Goal: Connect with others: Connect with others

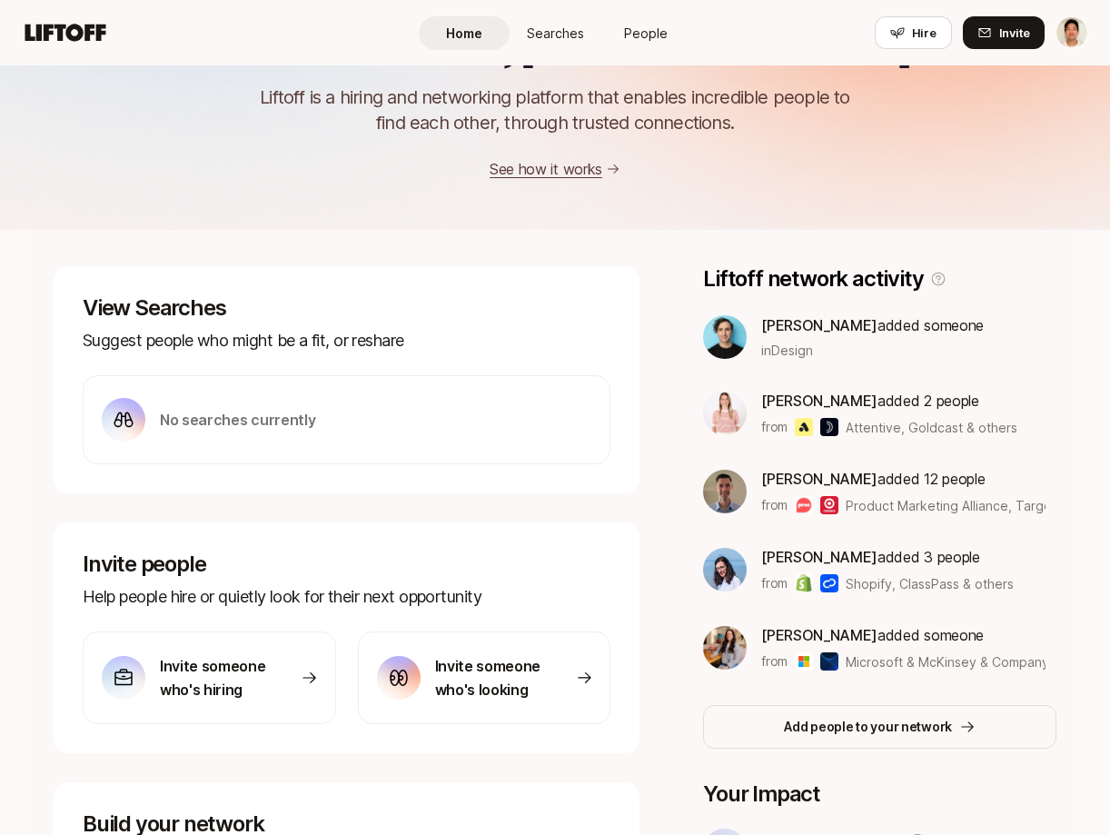
scroll to position [94, 0]
click at [353, 209] on div "Welcome back, Jeremy 👋 Liftoff is a hiring and networking platform that enables…" at bounding box center [555, 66] width 1110 height 325
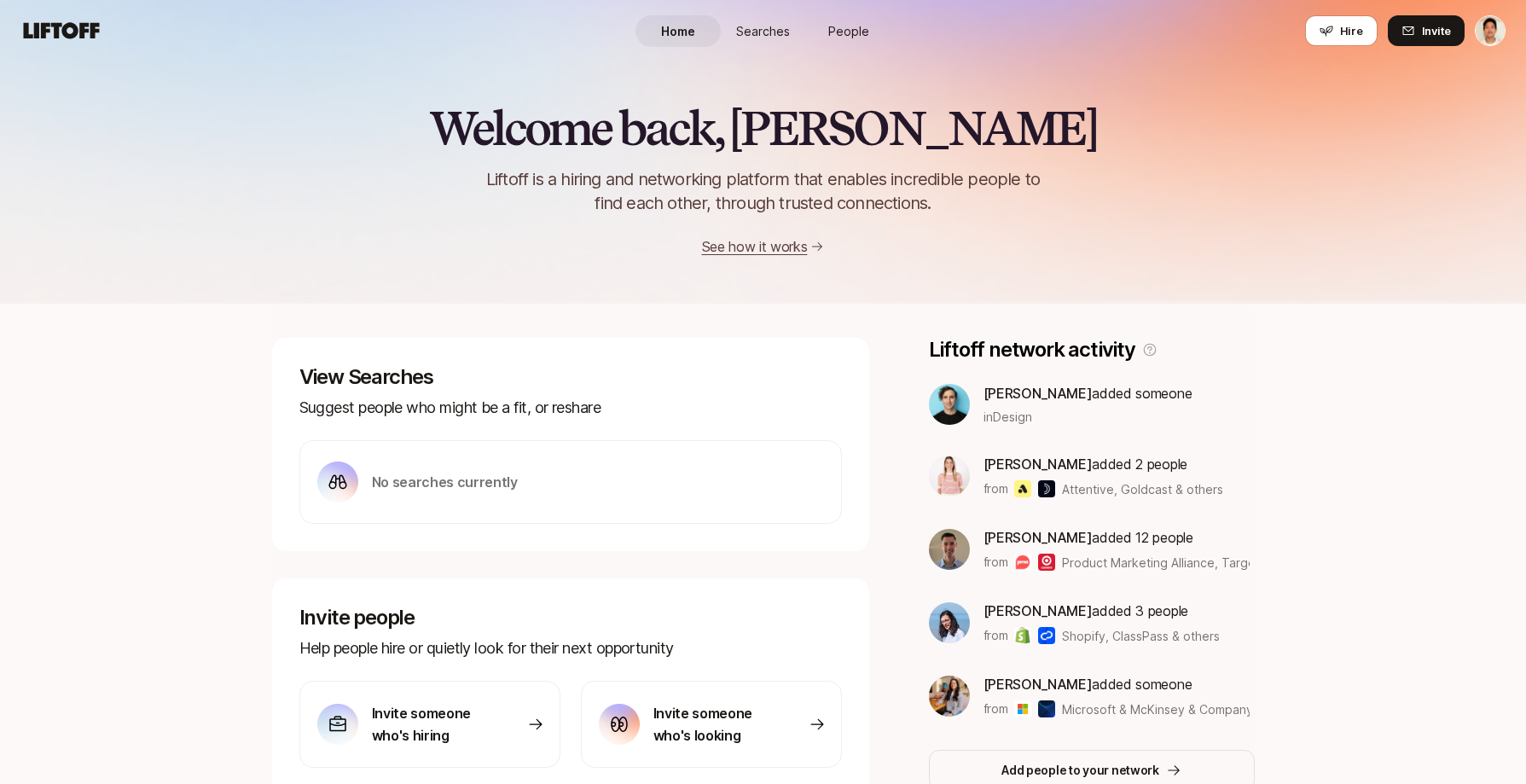
click at [855, 20] on link "People" at bounding box center [848, 31] width 85 height 32
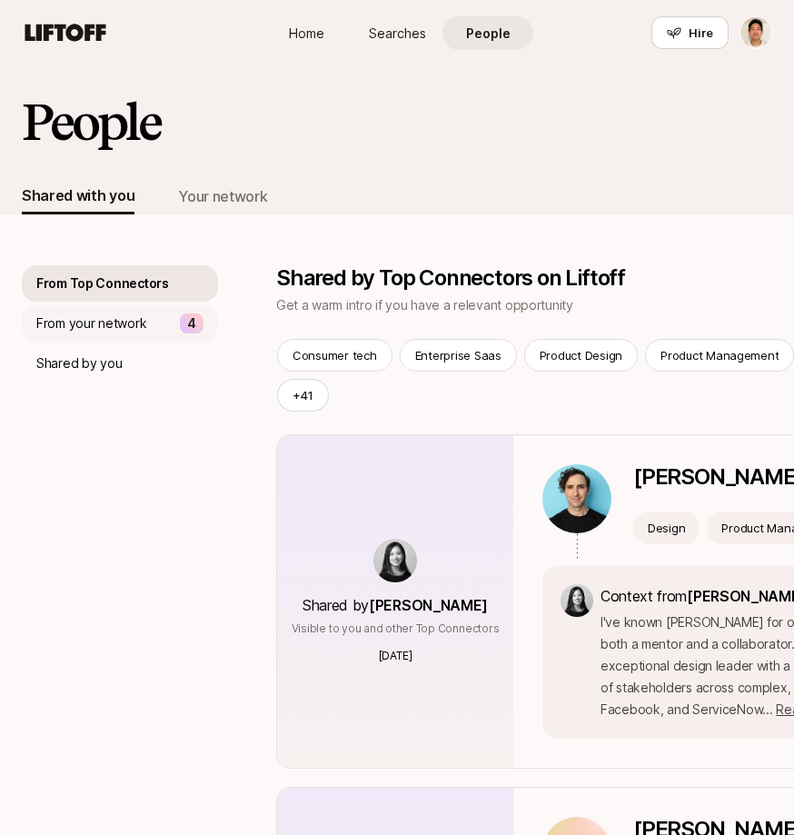
click at [117, 321] on p "From your network" at bounding box center [91, 323] width 110 height 22
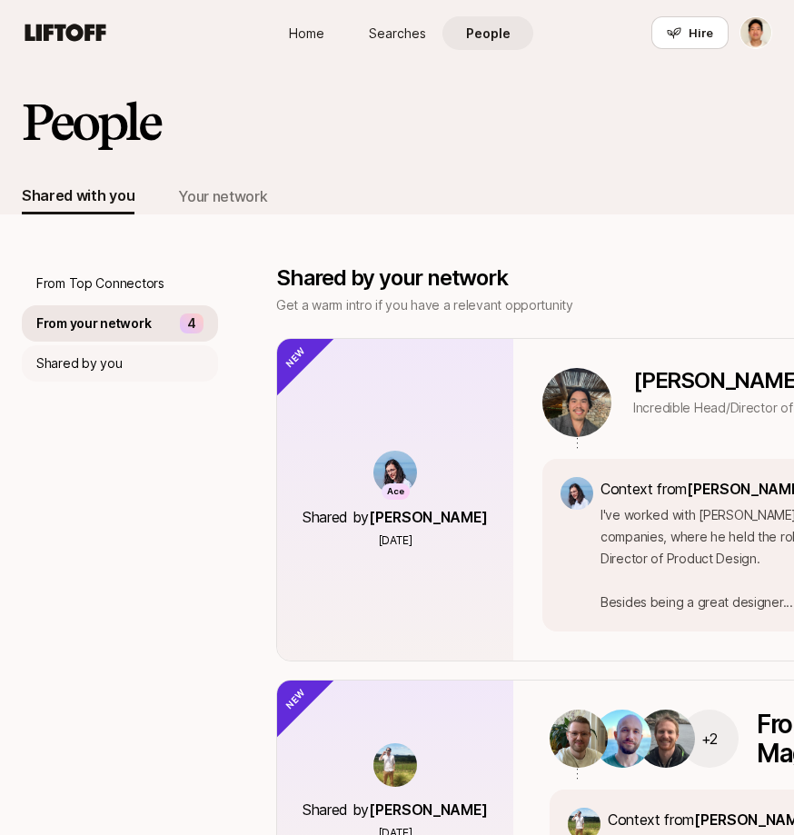
click at [119, 355] on div "Shared by you" at bounding box center [120, 363] width 196 height 36
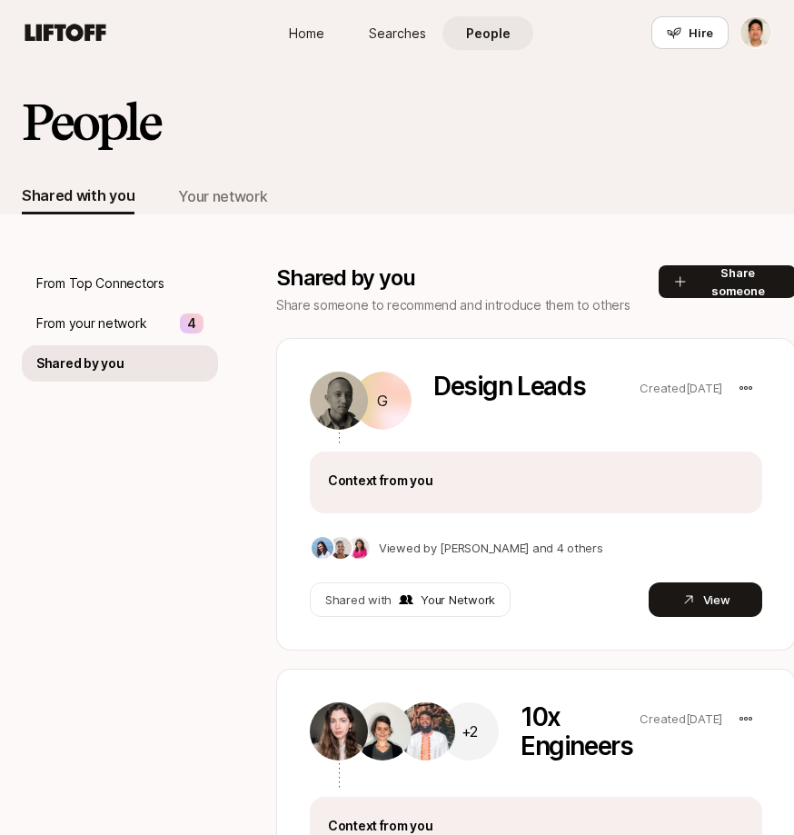
click at [105, 263] on div "From Top Connectors From your network 4 Shared by you Shared by you Share someo…" at bounding box center [397, 601] width 750 height 774
click at [112, 283] on p "From Top Connectors" at bounding box center [100, 283] width 128 height 22
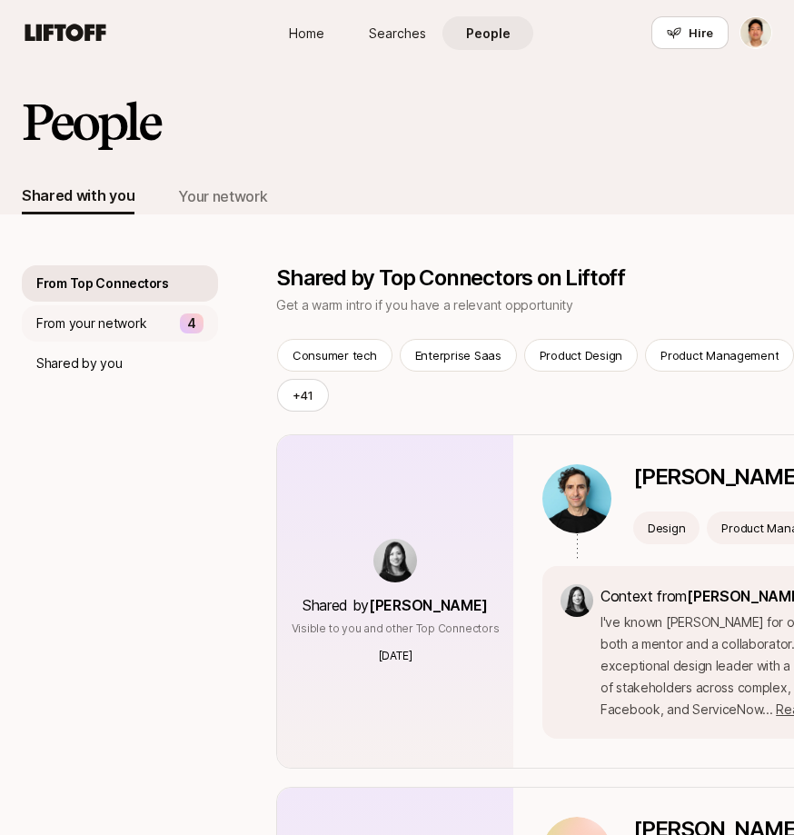
click at [113, 312] on div "From your network 4" at bounding box center [120, 323] width 196 height 36
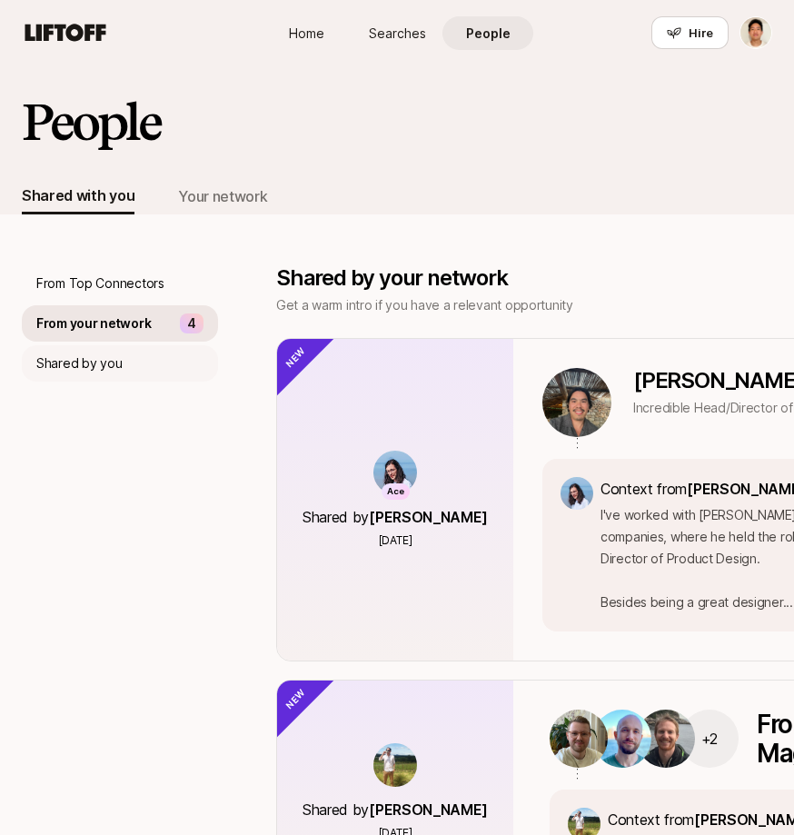
click at [91, 358] on p "Shared by you" at bounding box center [78, 363] width 85 height 22
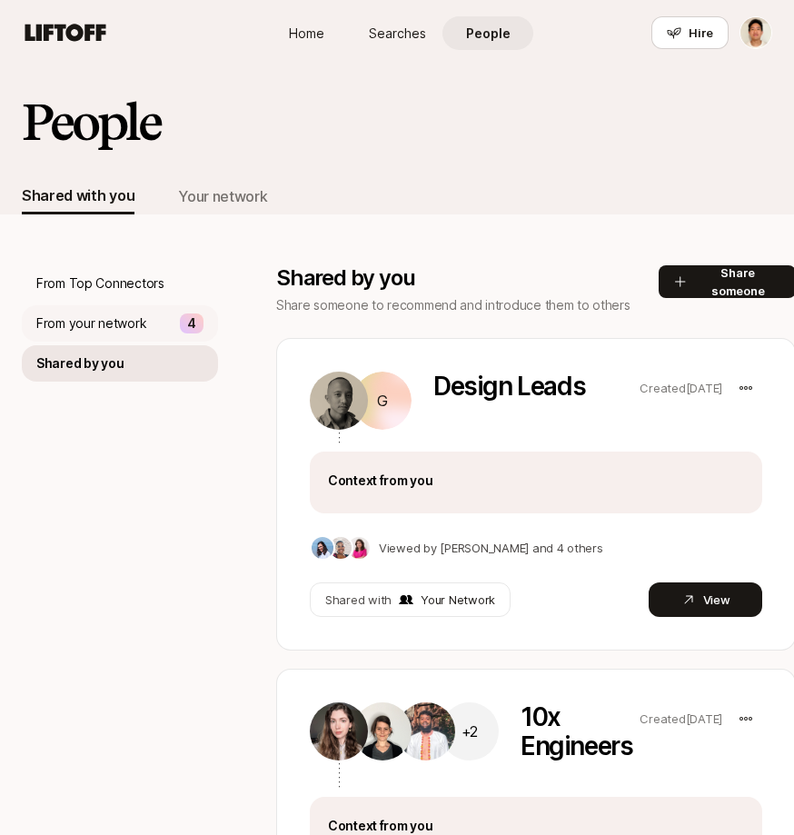
click at [47, 314] on p "From your network" at bounding box center [91, 323] width 110 height 22
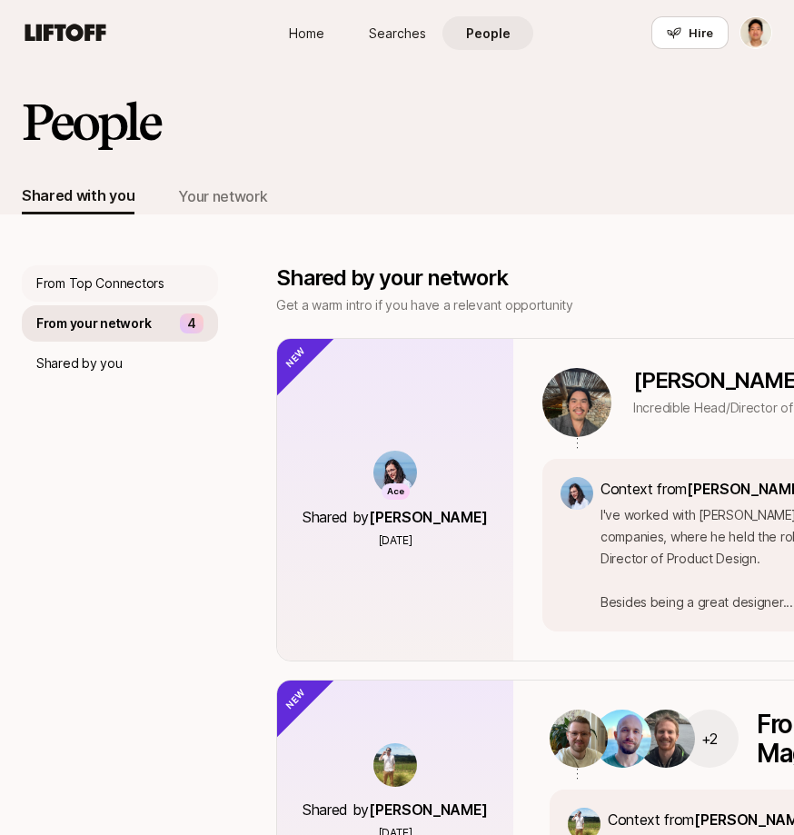
click at [74, 279] on p "From Top Connectors" at bounding box center [100, 283] width 128 height 22
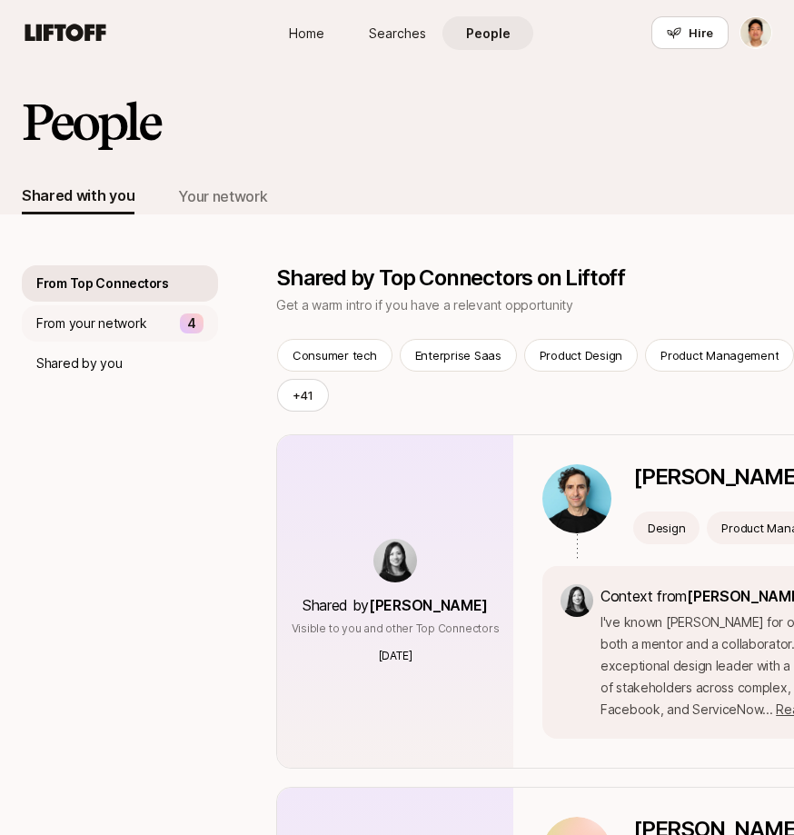
click at [135, 319] on p "From your network" at bounding box center [91, 323] width 110 height 22
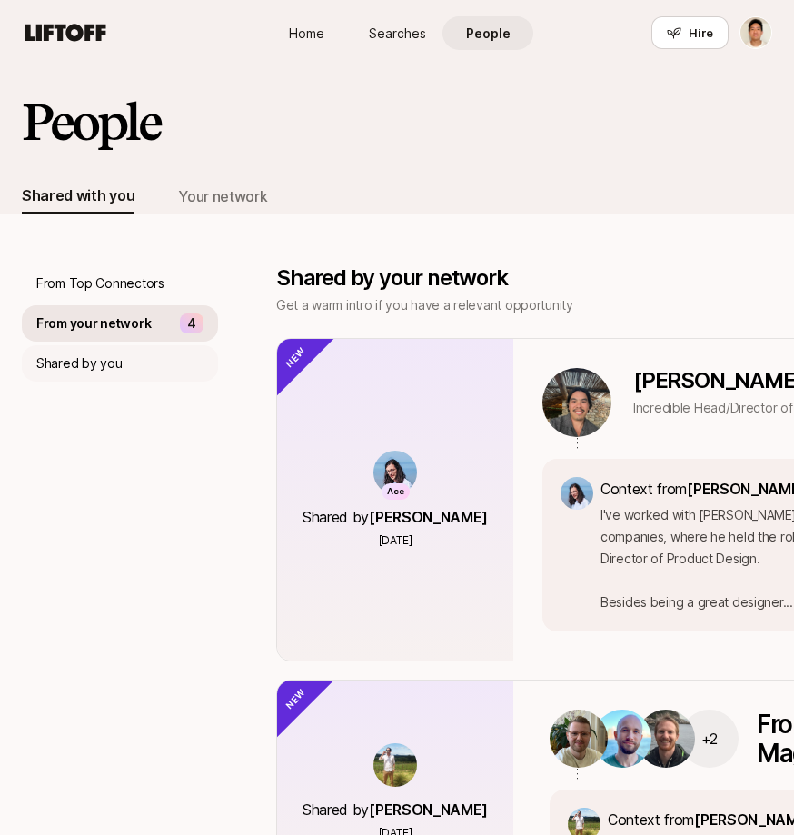
click at [94, 354] on p "Shared by you" at bounding box center [78, 363] width 85 height 22
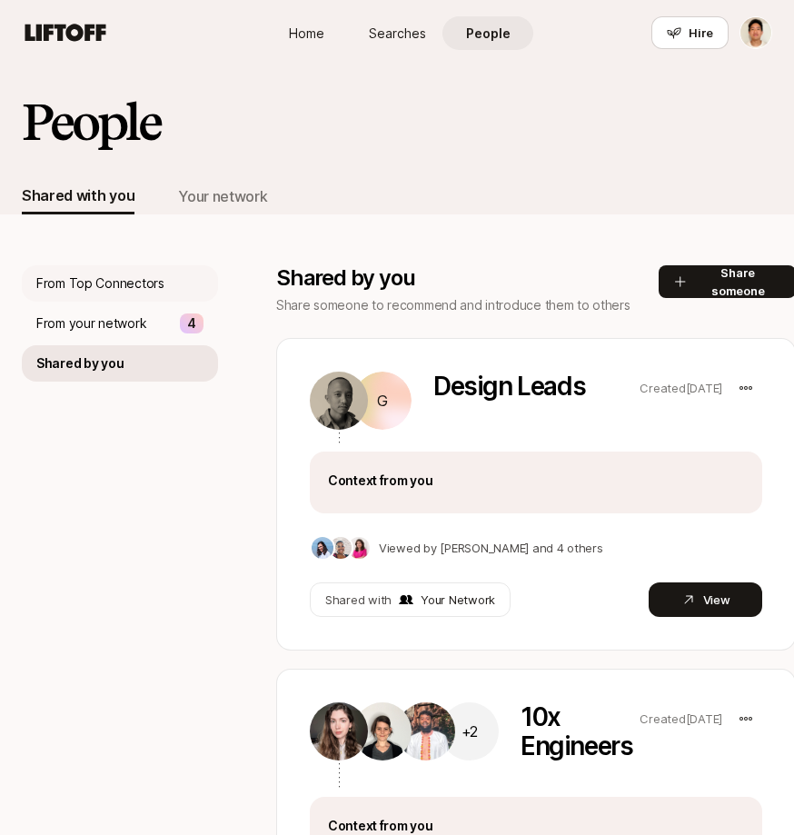
click at [97, 289] on p "From Top Connectors" at bounding box center [100, 283] width 128 height 22
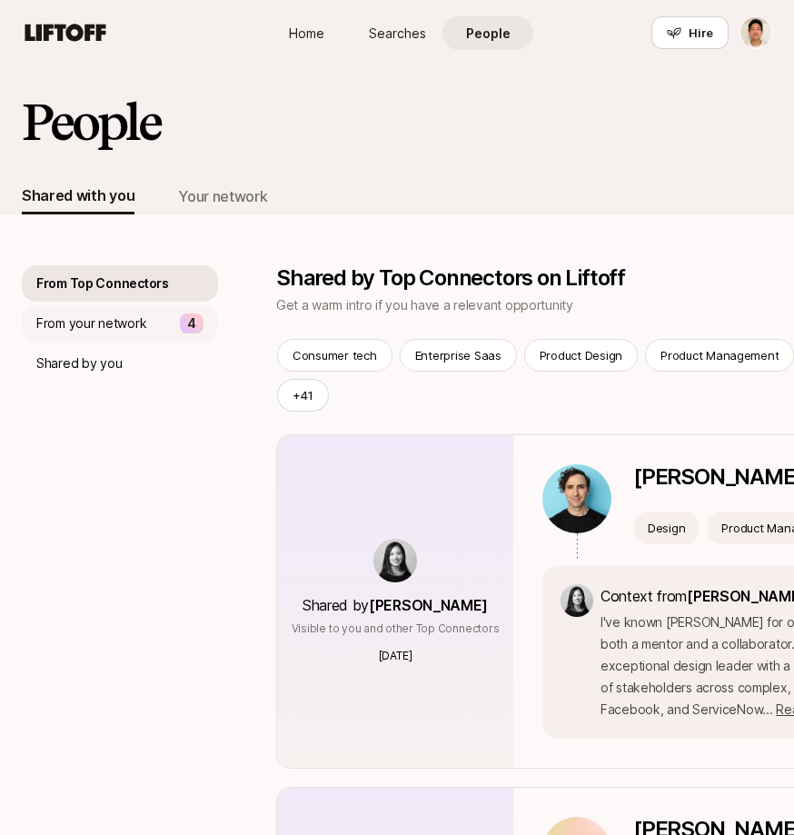
click at [104, 314] on p "From your network" at bounding box center [91, 323] width 110 height 22
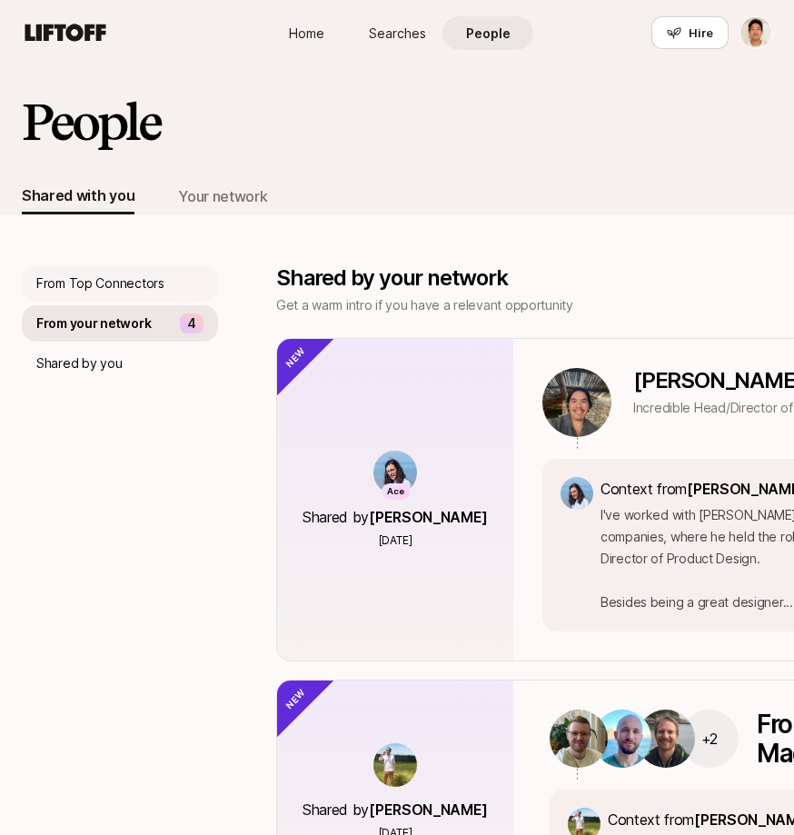
click at [115, 287] on p "From Top Connectors" at bounding box center [100, 283] width 128 height 22
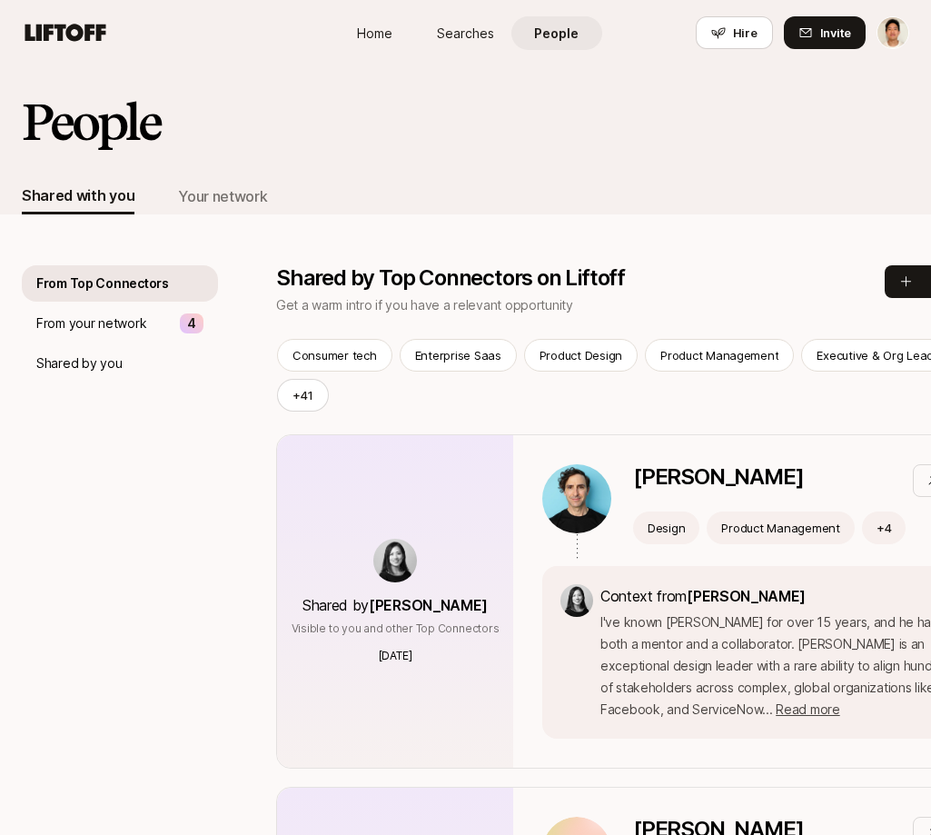
click at [655, 156] on div "People" at bounding box center [465, 136] width 931 height 84
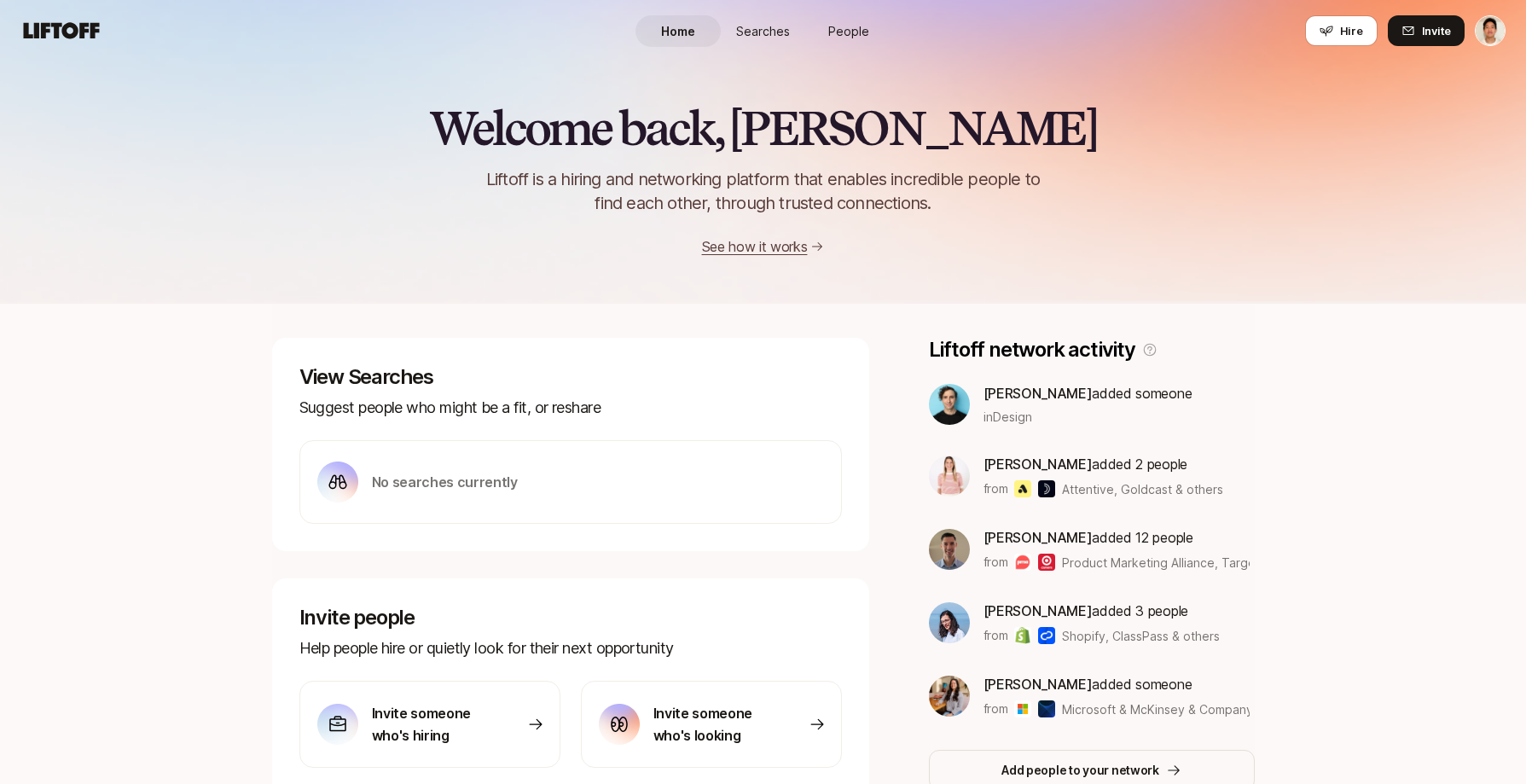
click at [853, 28] on span "People" at bounding box center [849, 31] width 41 height 18
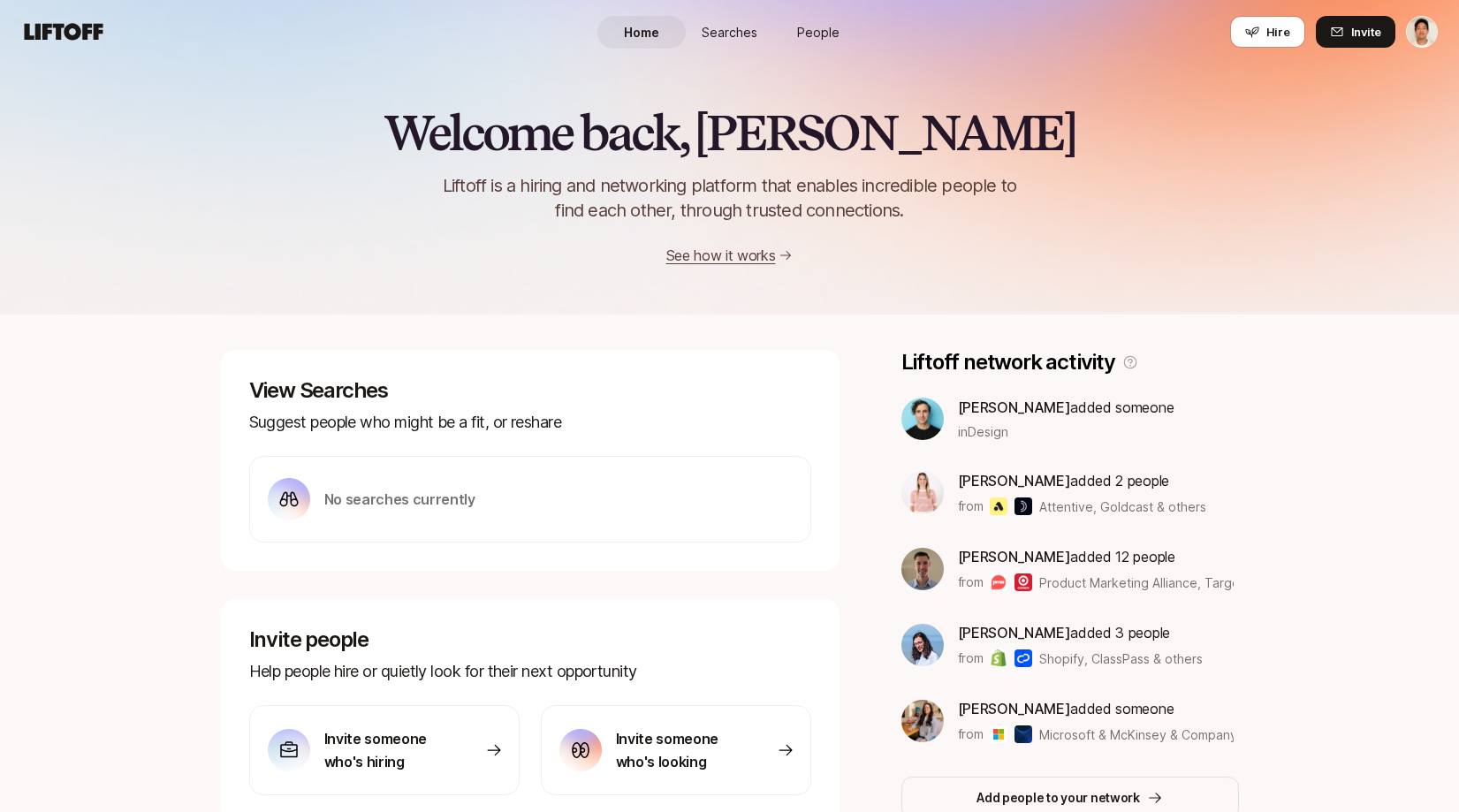
click at [807, 33] on span "People" at bounding box center [818, 32] width 43 height 18
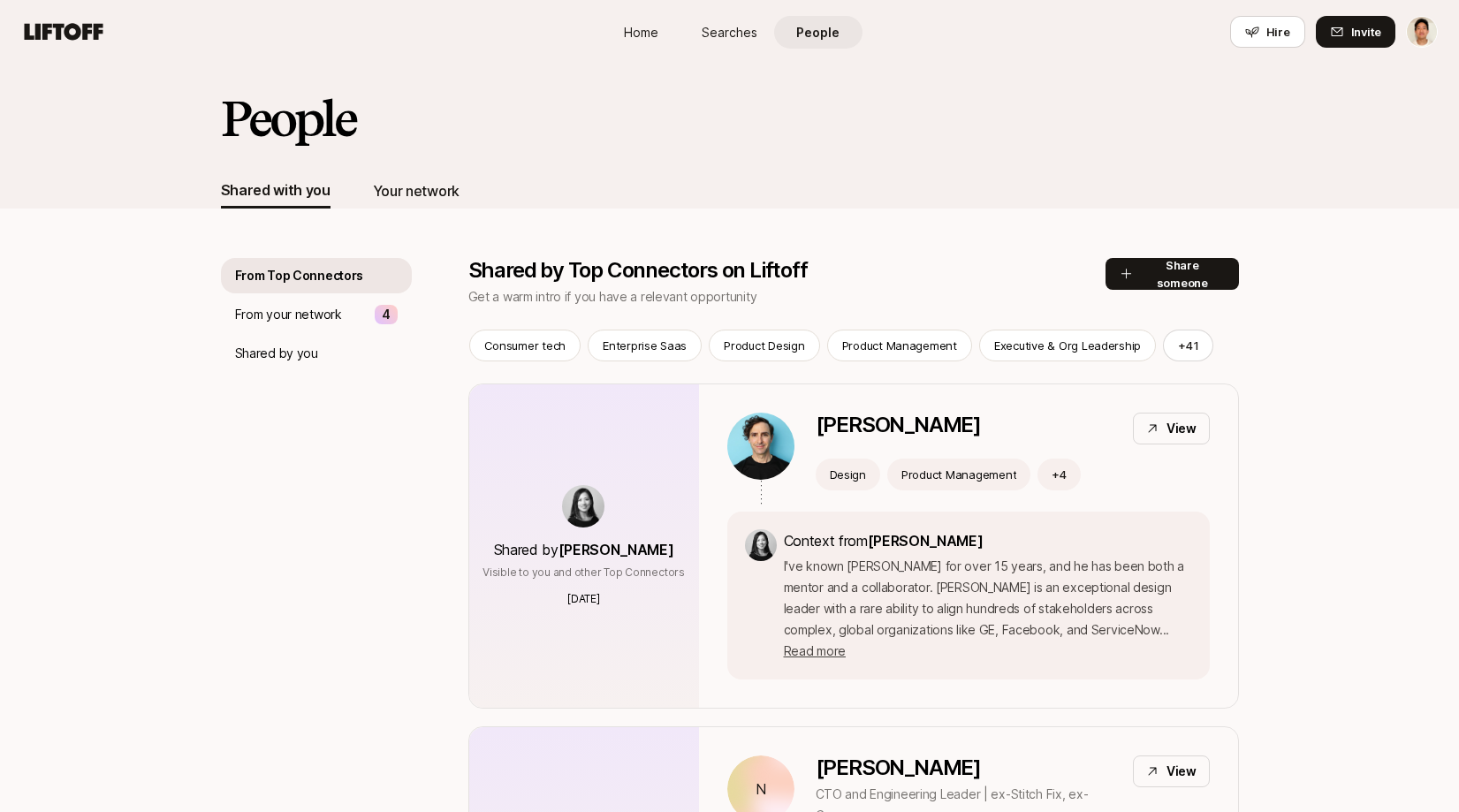
click at [439, 180] on div "Your network" at bounding box center [415, 191] width 87 height 23
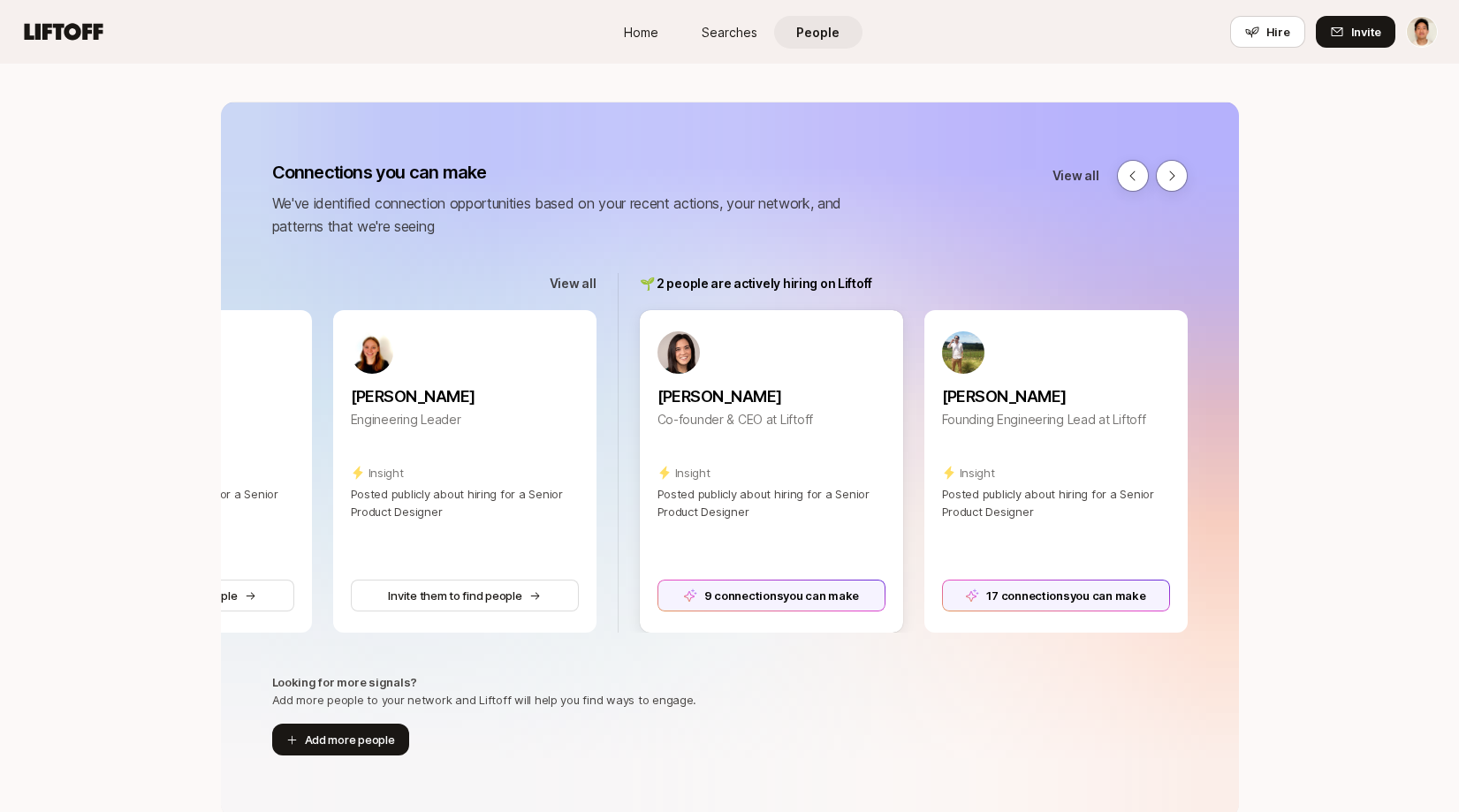
scroll to position [178, 0]
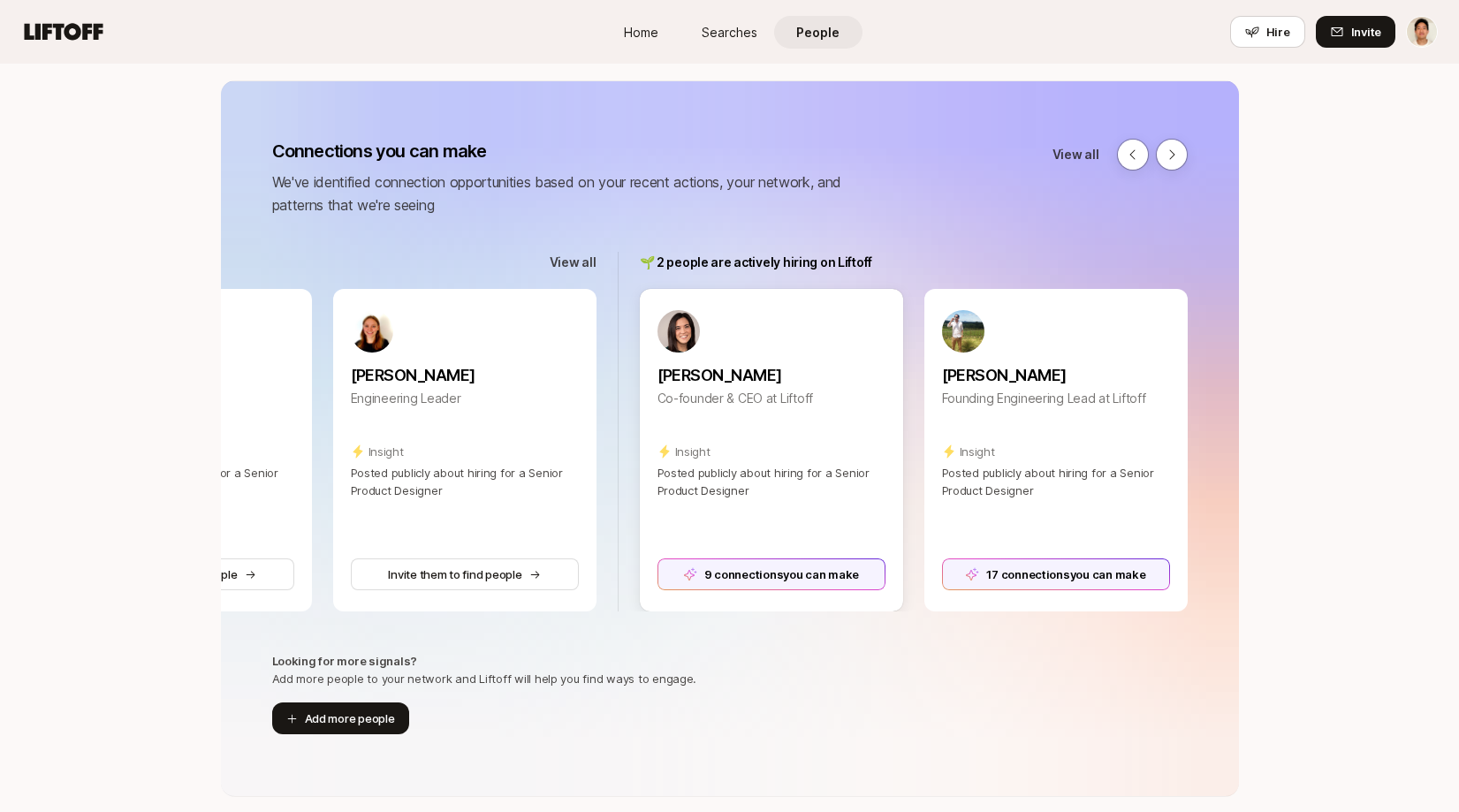
click at [828, 573] on div "9 connections you can make" at bounding box center [771, 574] width 228 height 32
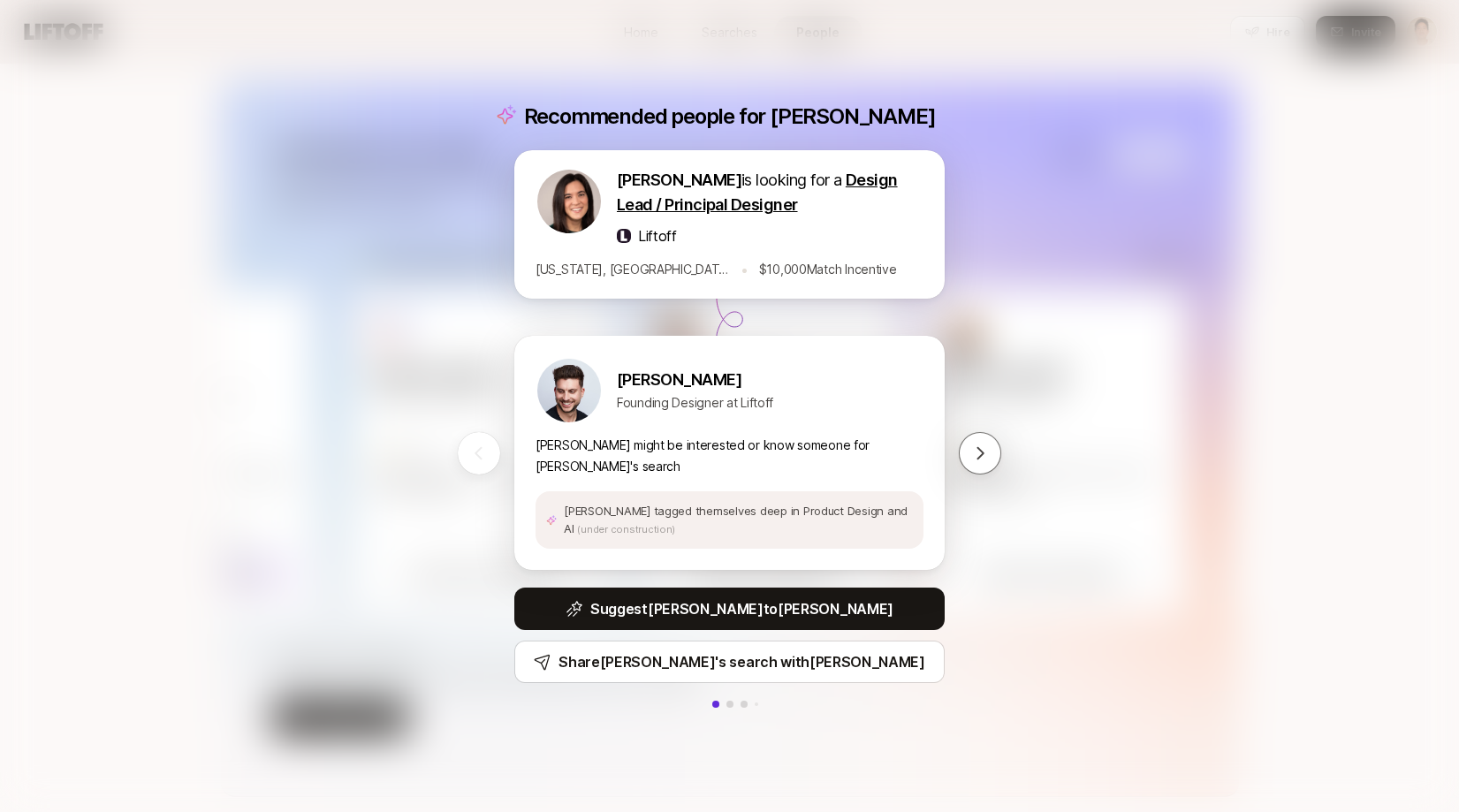
click at [1205, 226] on div "Recommended people for Eleanor Eleanor Morgan is looking for a Design Lead / Pr…" at bounding box center [730, 406] width 1459 height 812
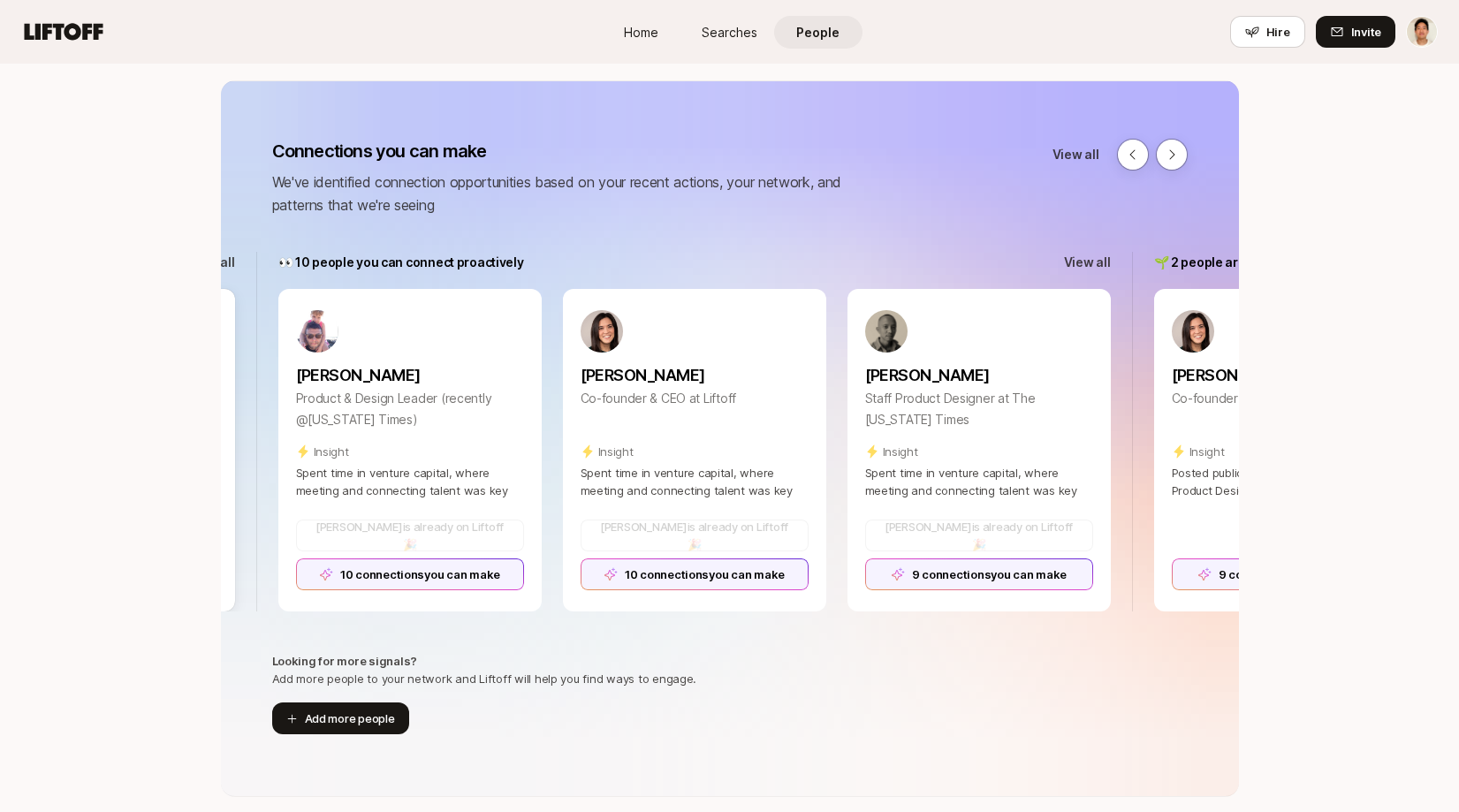
scroll to position [0, 1997]
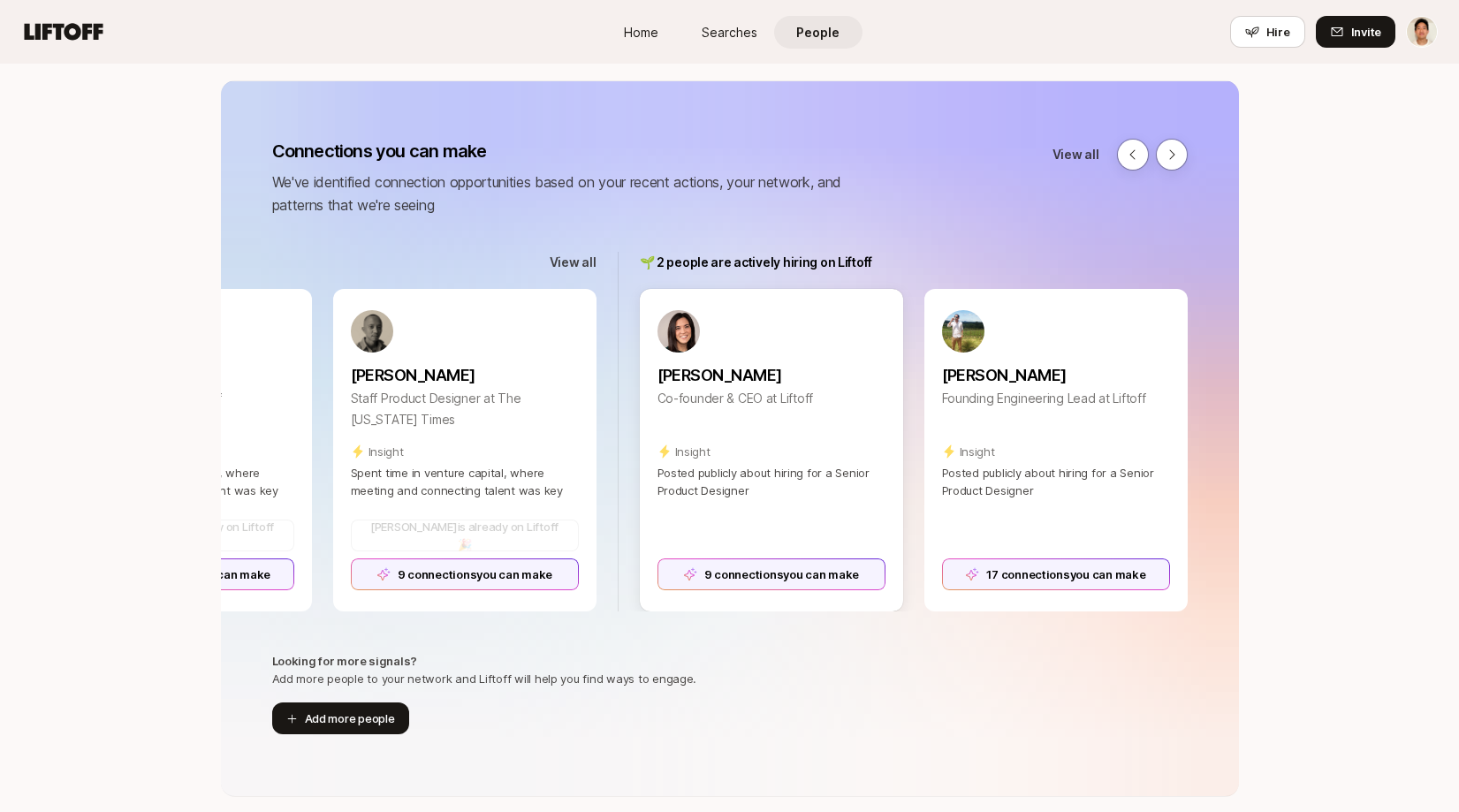
click at [795, 561] on div "9 connections you can make" at bounding box center [771, 574] width 228 height 32
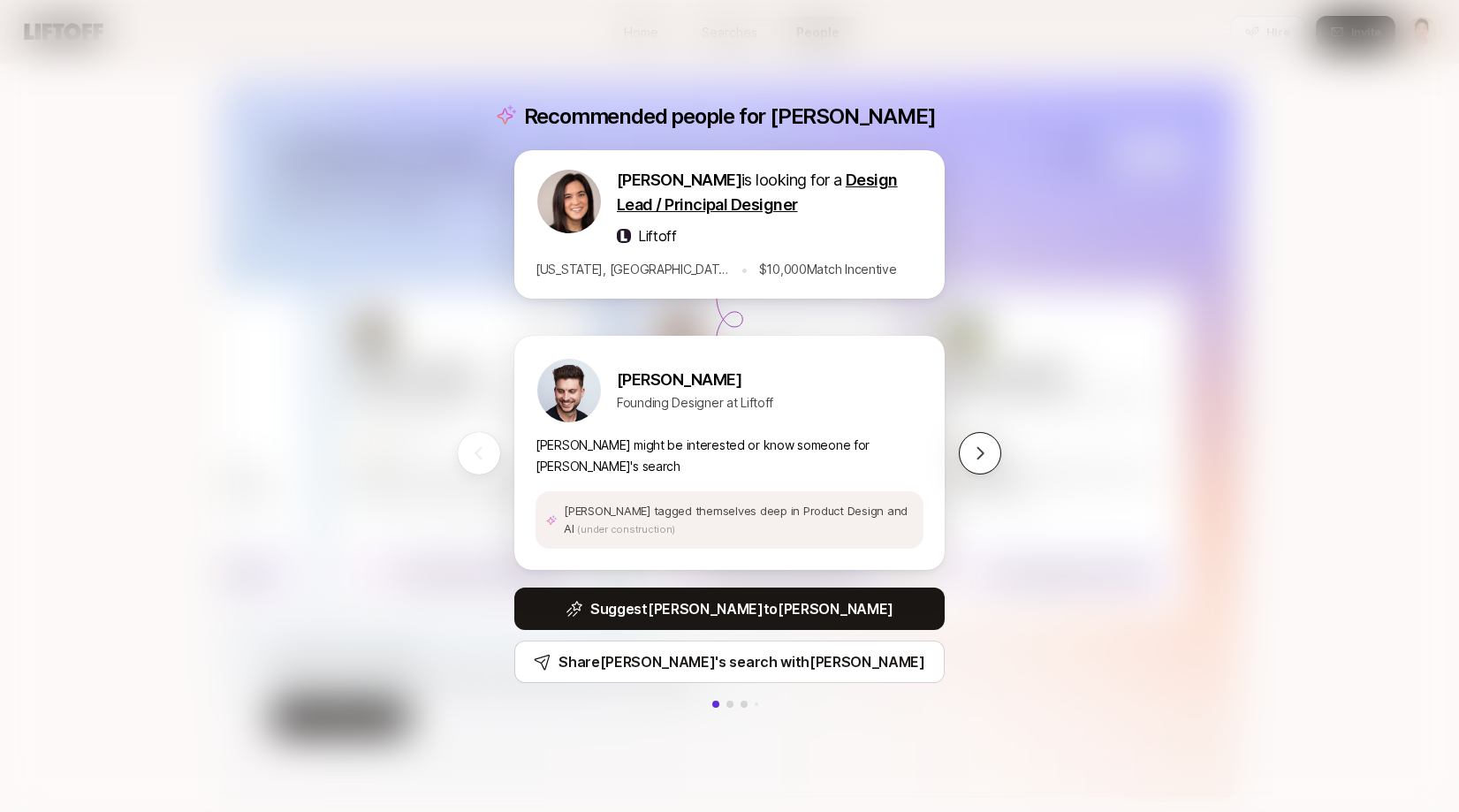
click at [977, 456] on icon at bounding box center [979, 453] width 18 height 18
click at [977, 460] on icon at bounding box center [979, 453] width 18 height 18
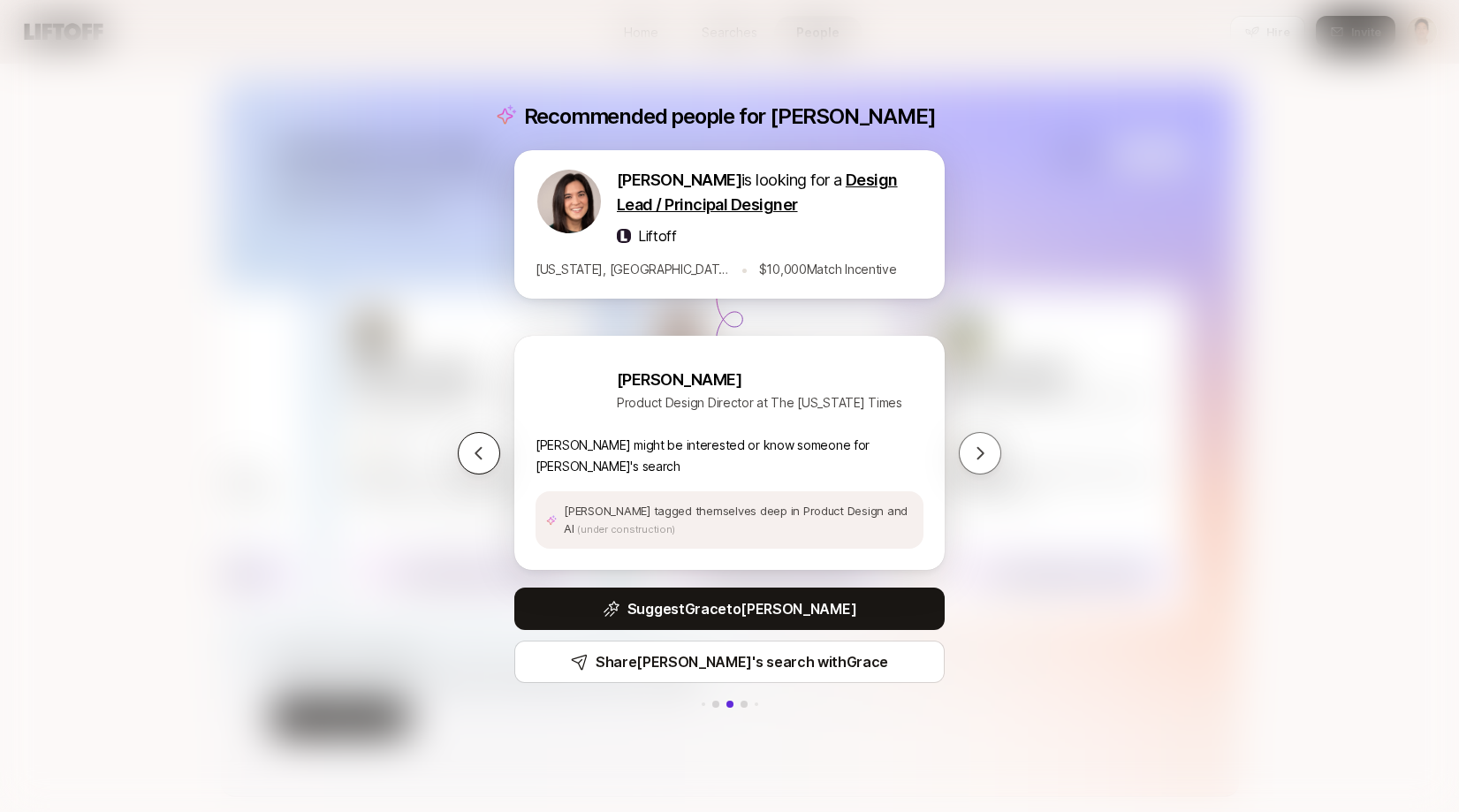
click at [474, 453] on icon at bounding box center [479, 453] width 18 height 18
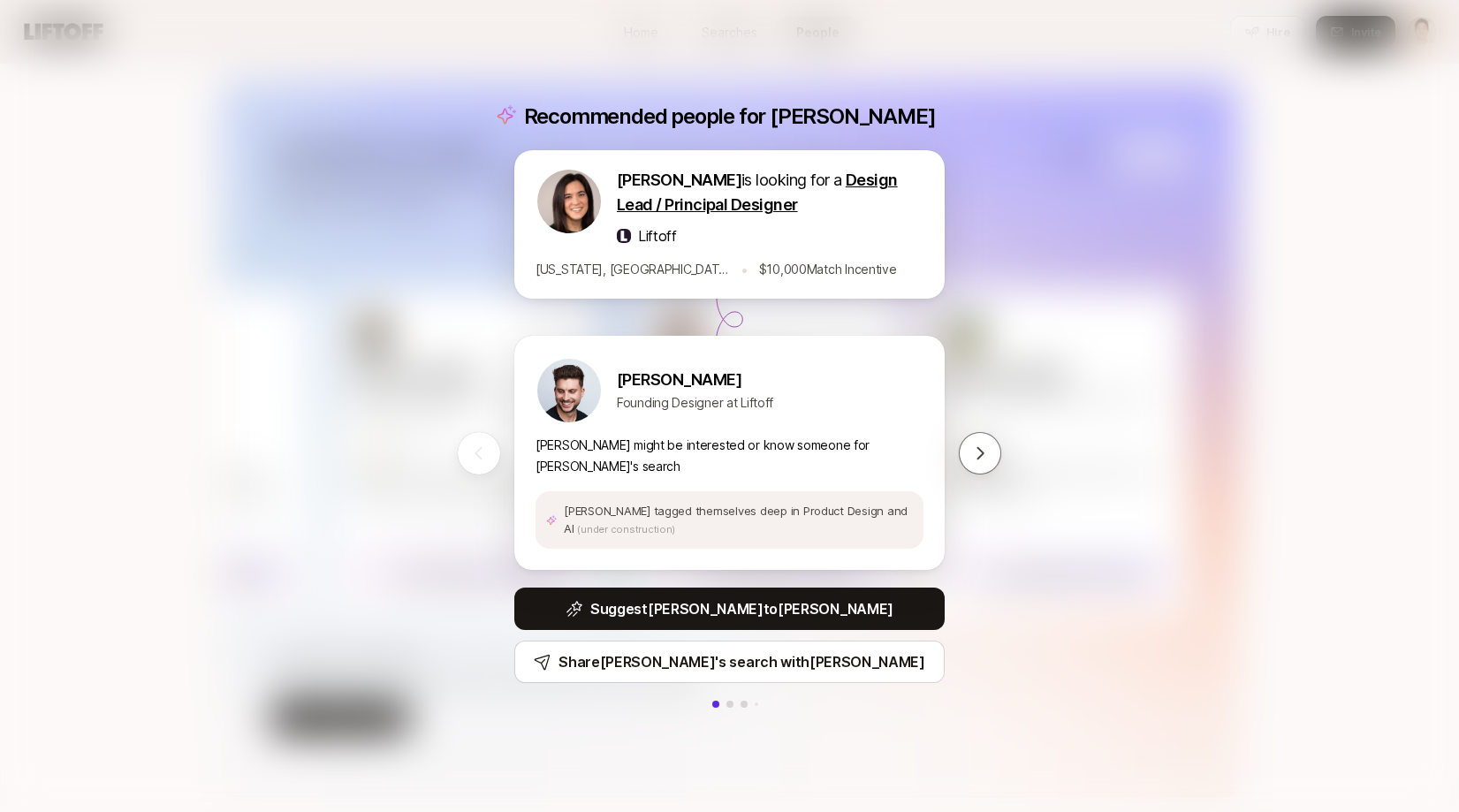
click at [474, 453] on icon at bounding box center [479, 453] width 18 height 18
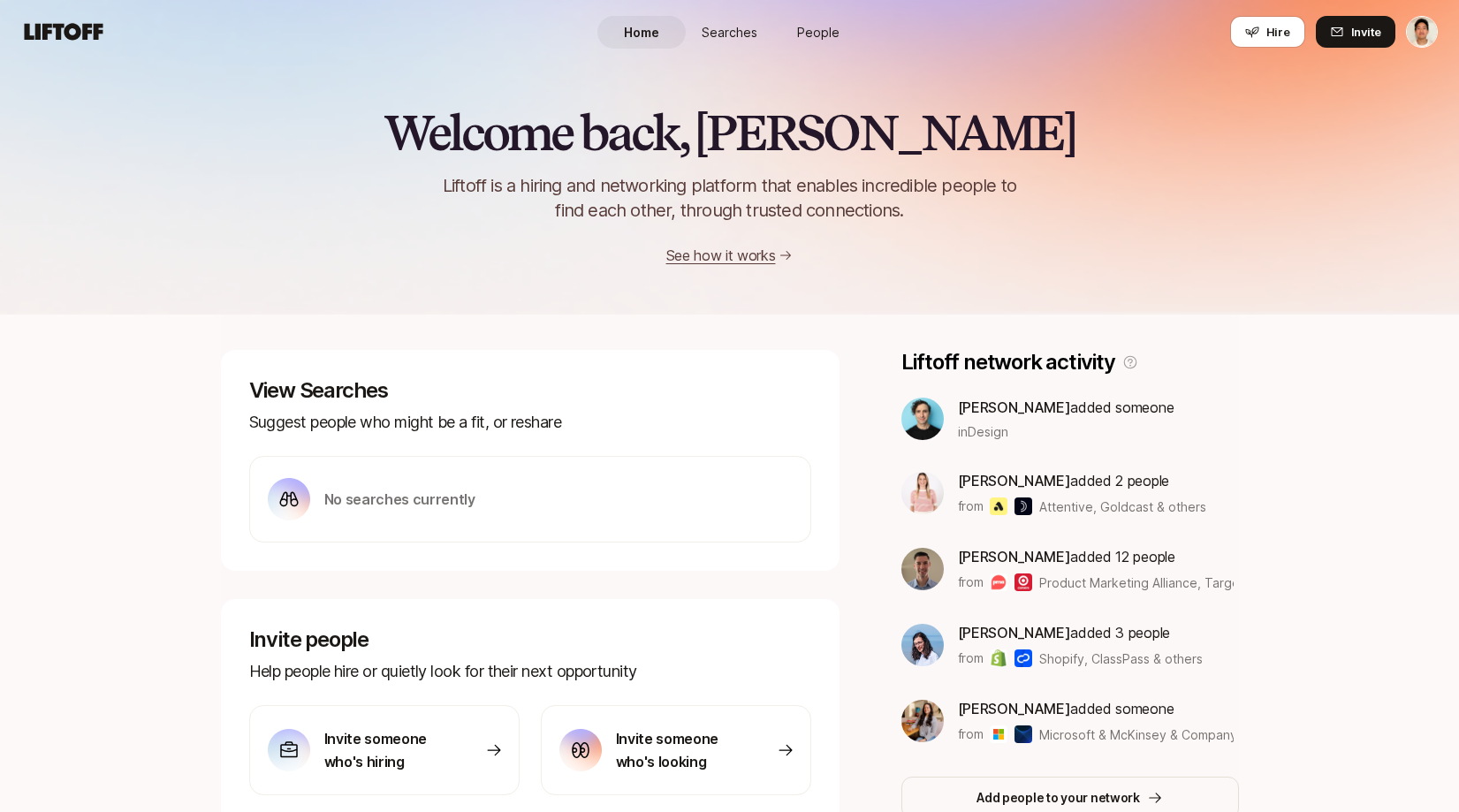
click at [684, 15] on div "Home Searches People Hire" at bounding box center [730, 31] width 265 height 63
click at [709, 27] on span "Searches" at bounding box center [729, 32] width 55 height 18
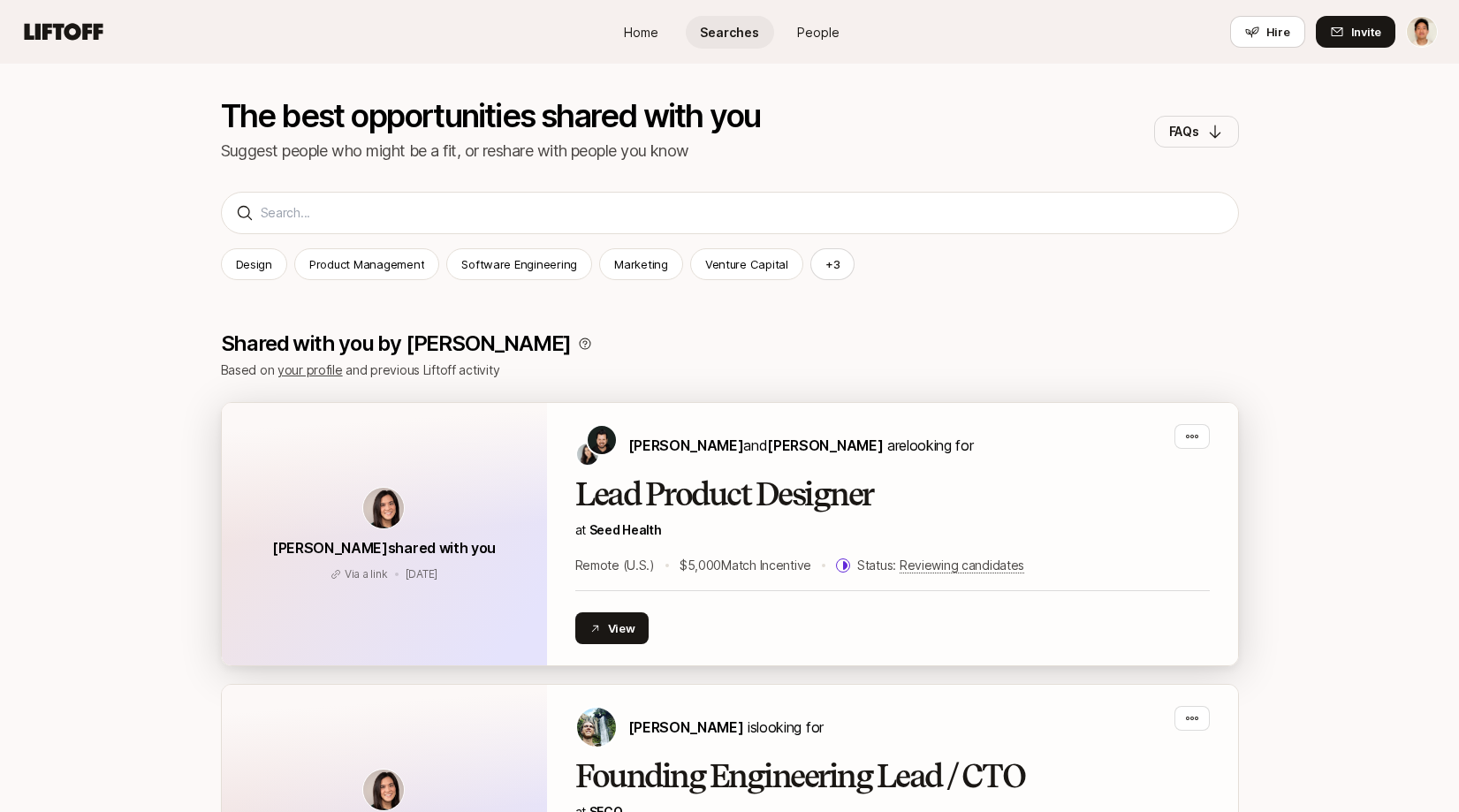
scroll to position [190, 0]
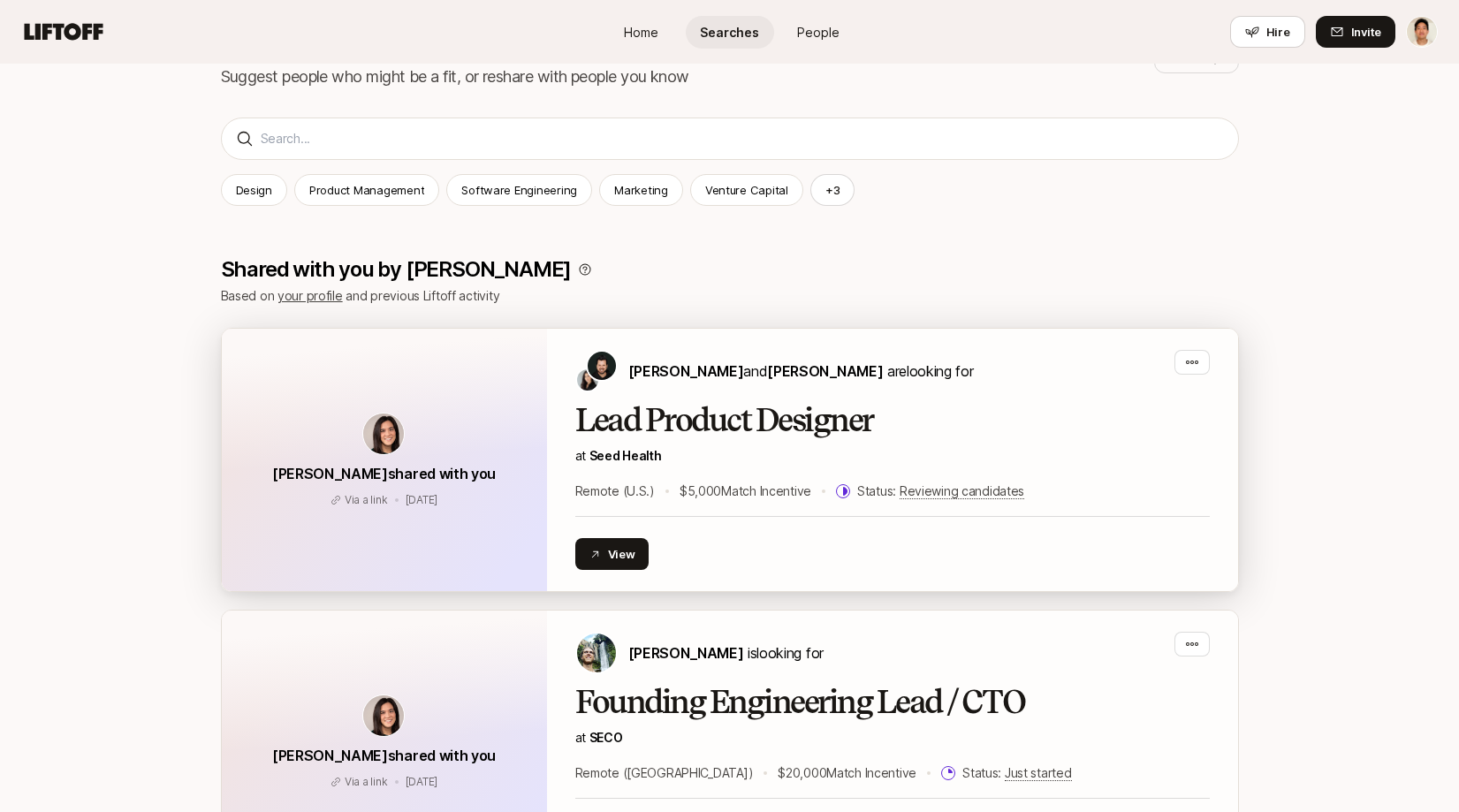
click at [1015, 426] on h2 "Lead Product Designer" at bounding box center [892, 420] width 634 height 35
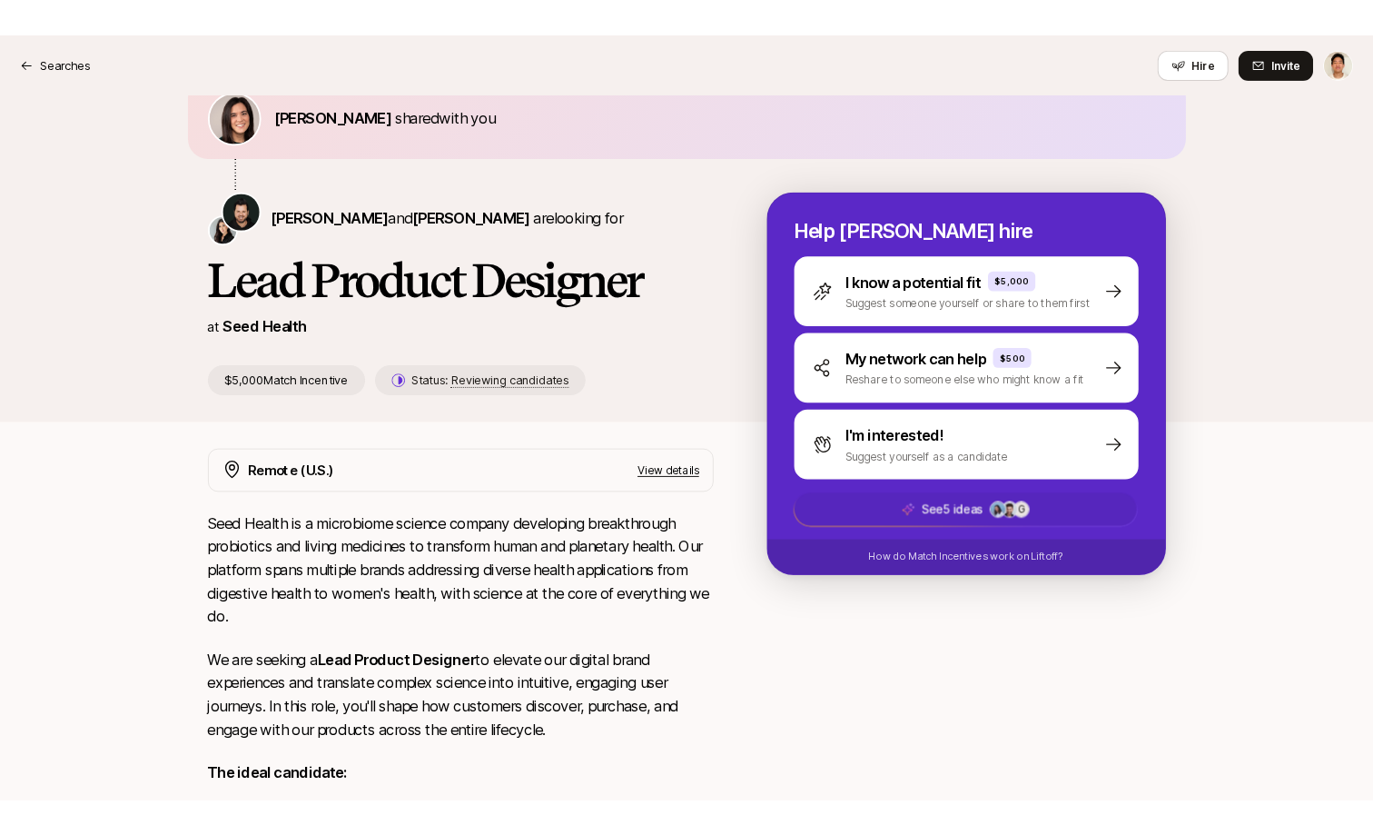
scroll to position [60, 0]
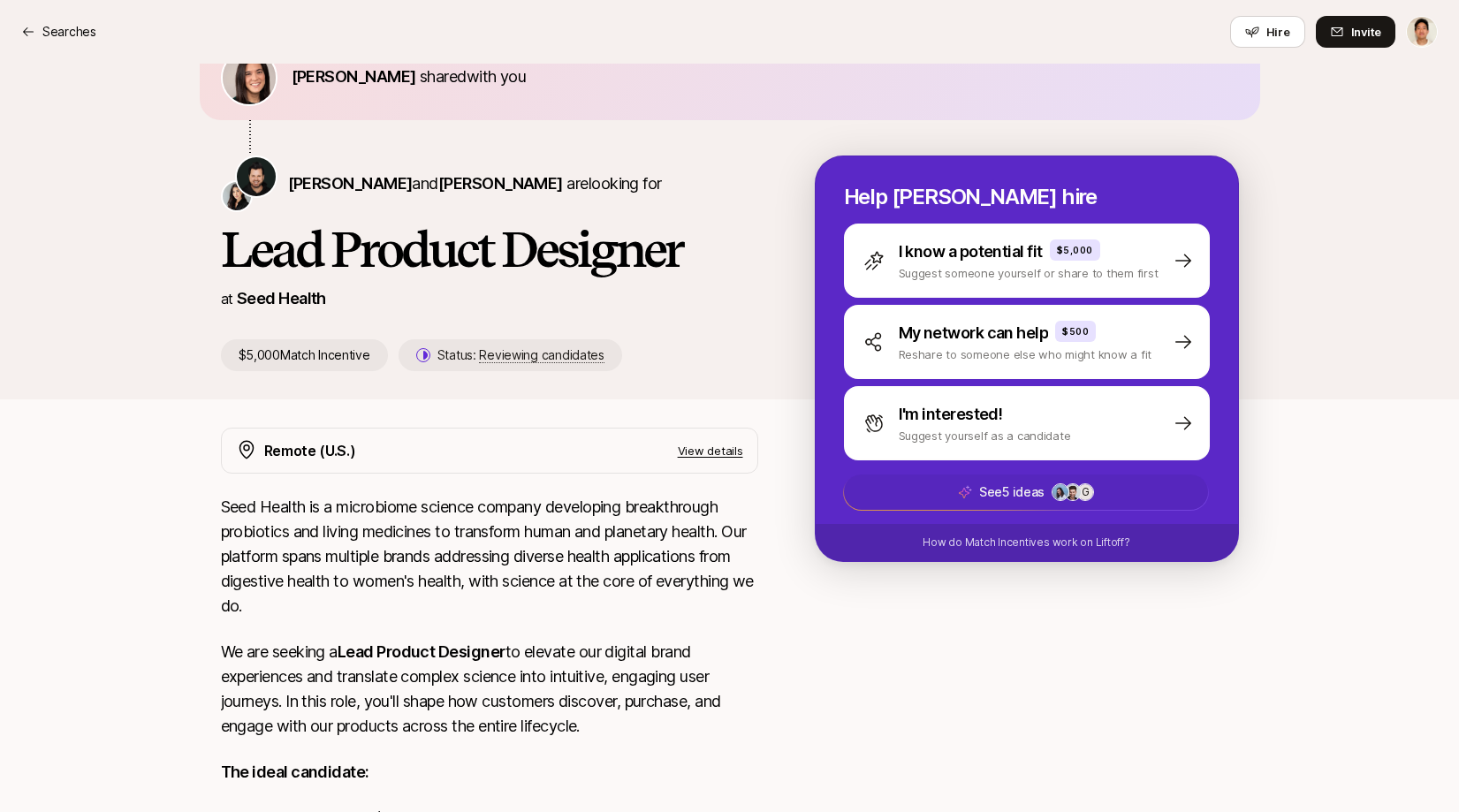
click at [1095, 496] on span "See 5 ideas G +2" at bounding box center [1025, 492] width 364 height 35
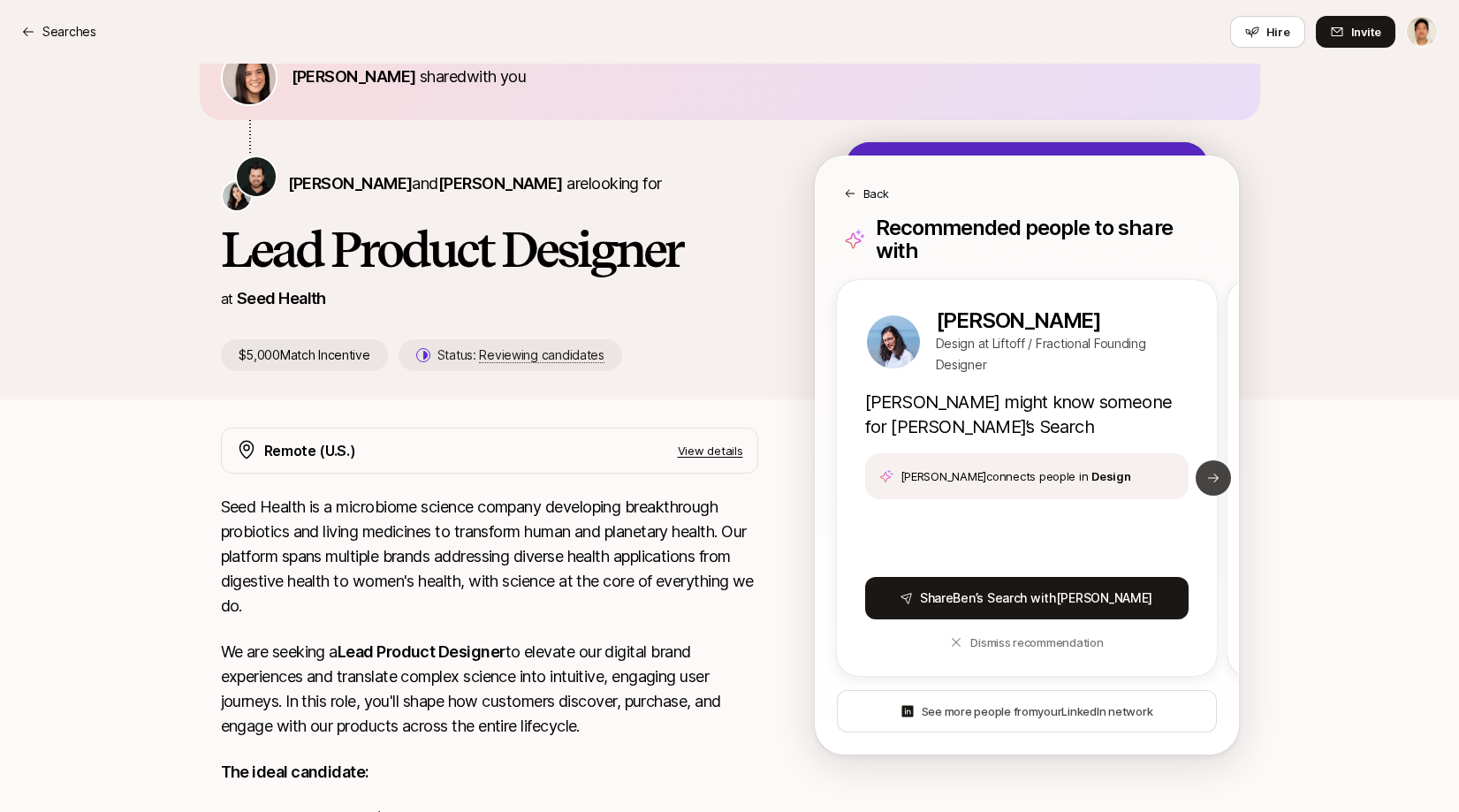
click at [1208, 471] on icon at bounding box center [1213, 477] width 15 height 15
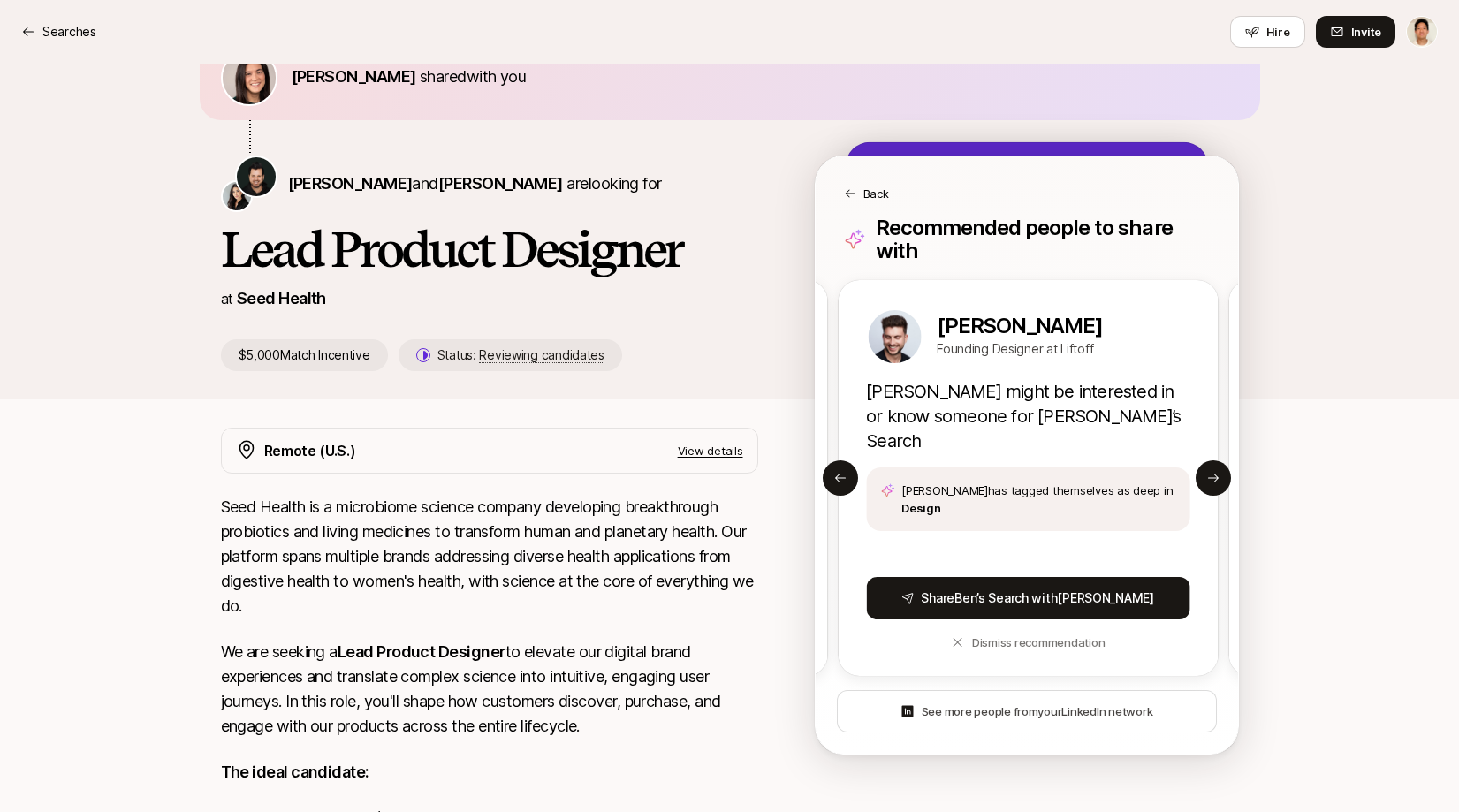
click at [859, 465] on div "Andy Cullen Founding Designer at Liftoff Andy might be interested in or know so…" at bounding box center [1027, 477] width 380 height 396
click at [838, 474] on icon at bounding box center [838, 477] width 11 height 9
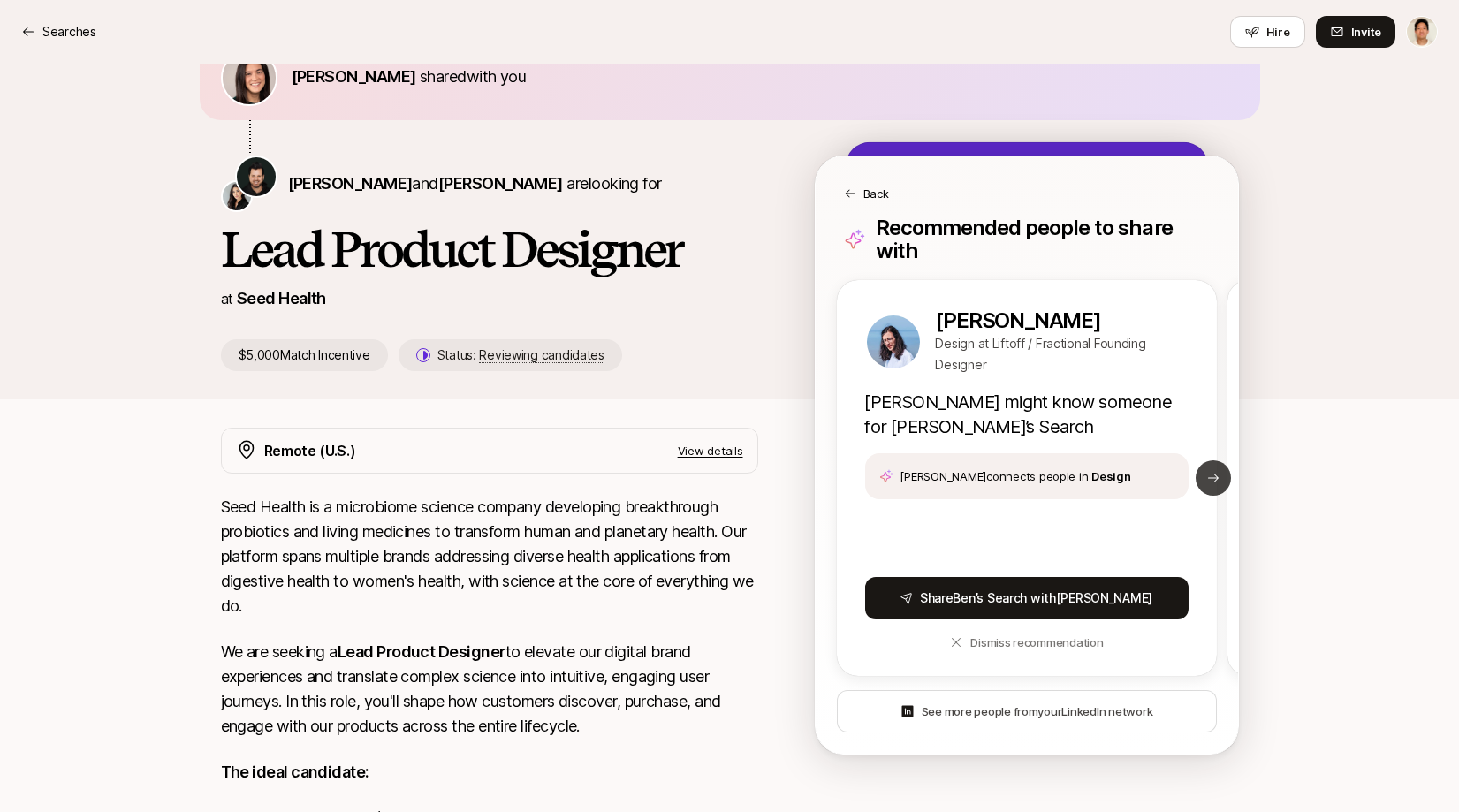
click at [1213, 474] on icon at bounding box center [1213, 477] width 11 height 9
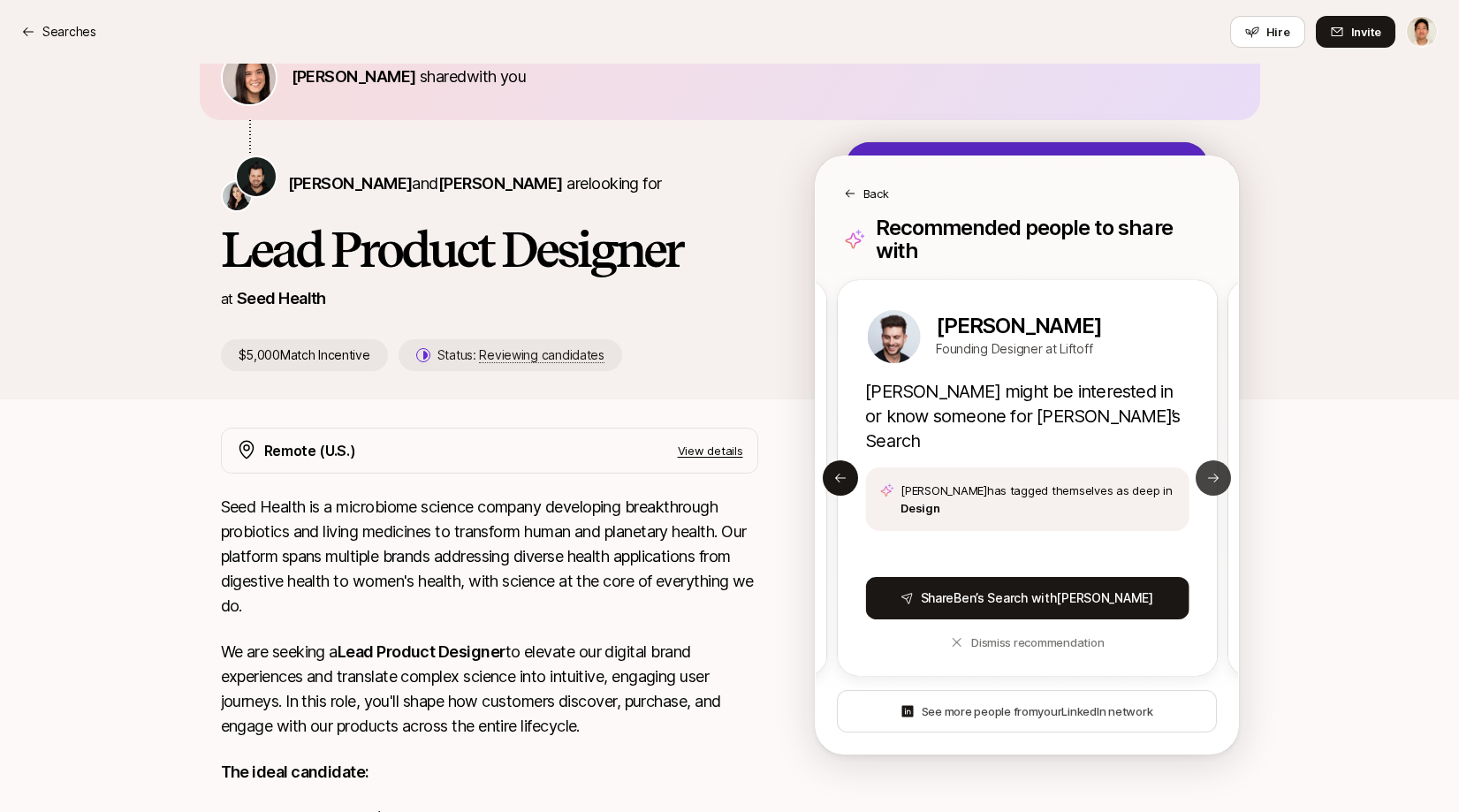
click at [1213, 474] on icon at bounding box center [1213, 477] width 11 height 9
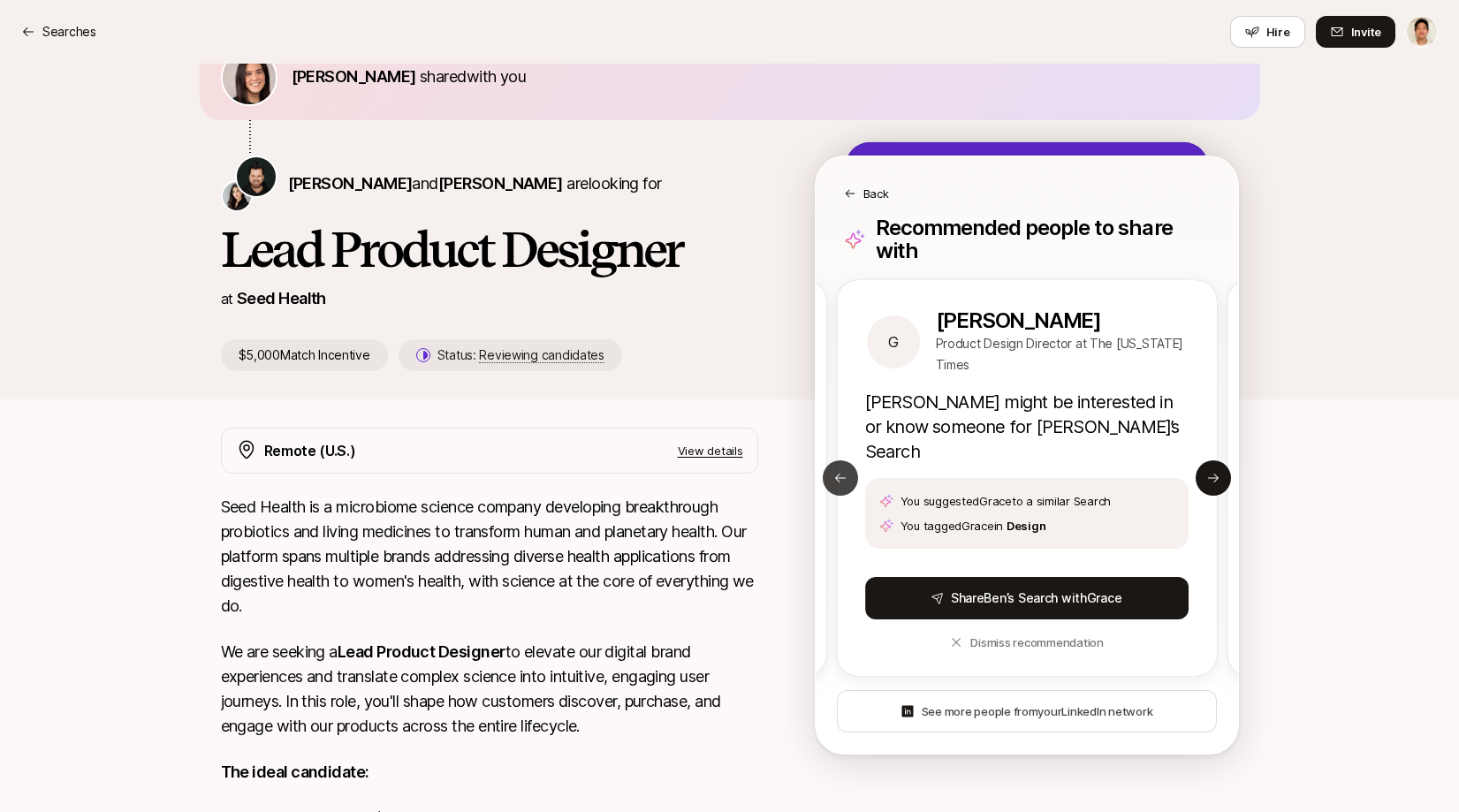
click at [846, 467] on button "Previous slide" at bounding box center [840, 477] width 35 height 35
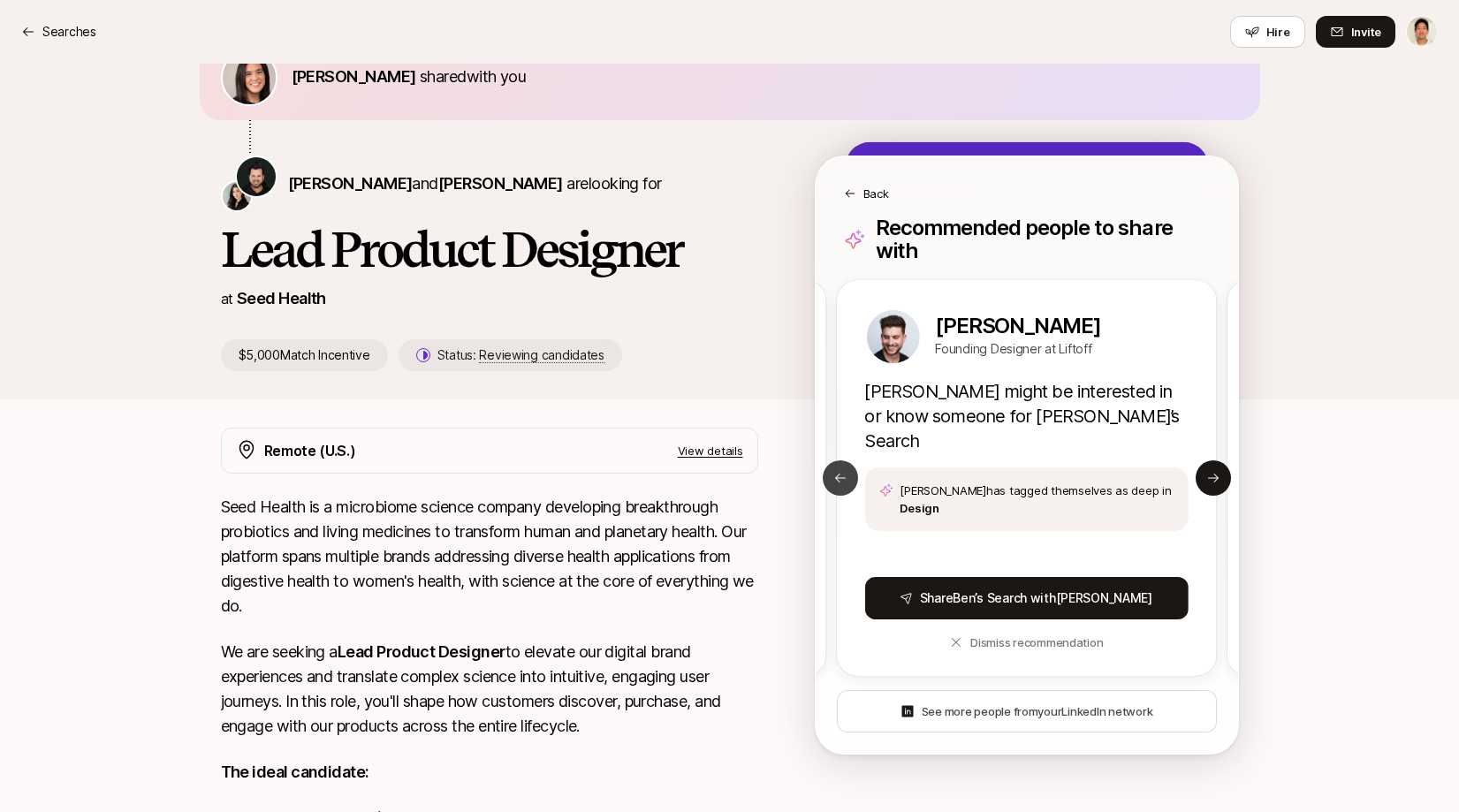
click at [846, 467] on button "Previous slide" at bounding box center [840, 477] width 35 height 35
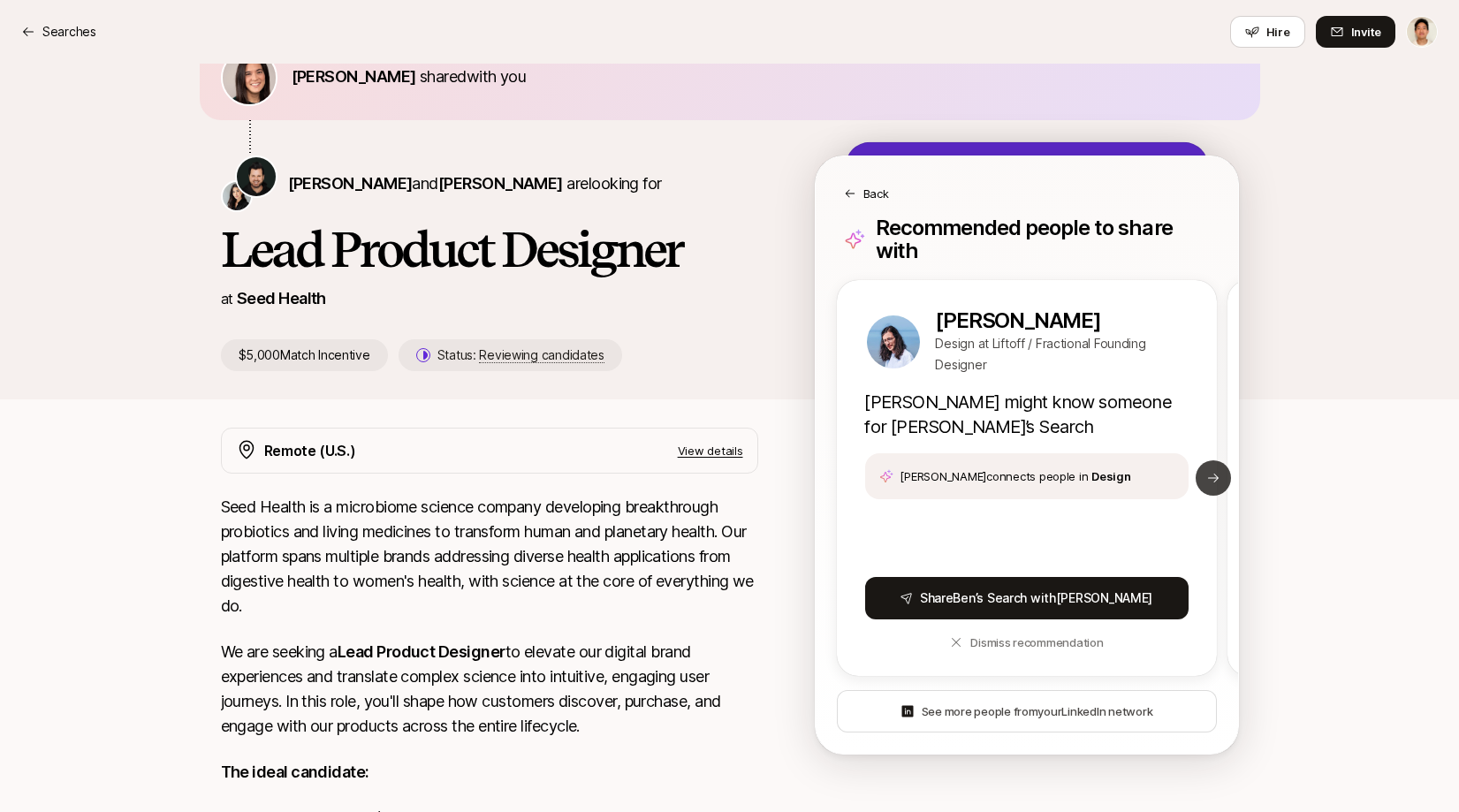
click at [1213, 474] on icon at bounding box center [1213, 477] width 11 height 9
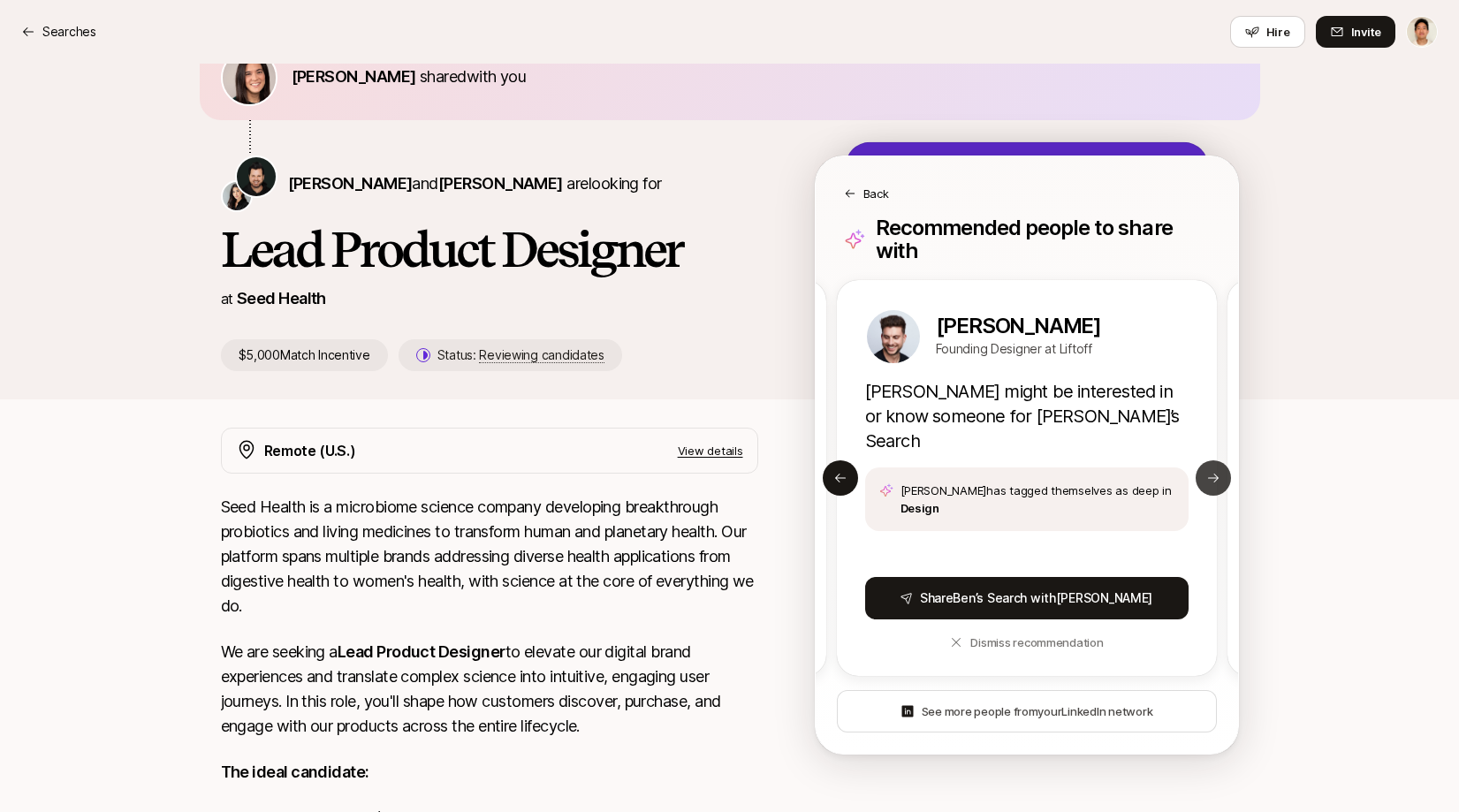
click at [1213, 474] on icon at bounding box center [1213, 477] width 11 height 9
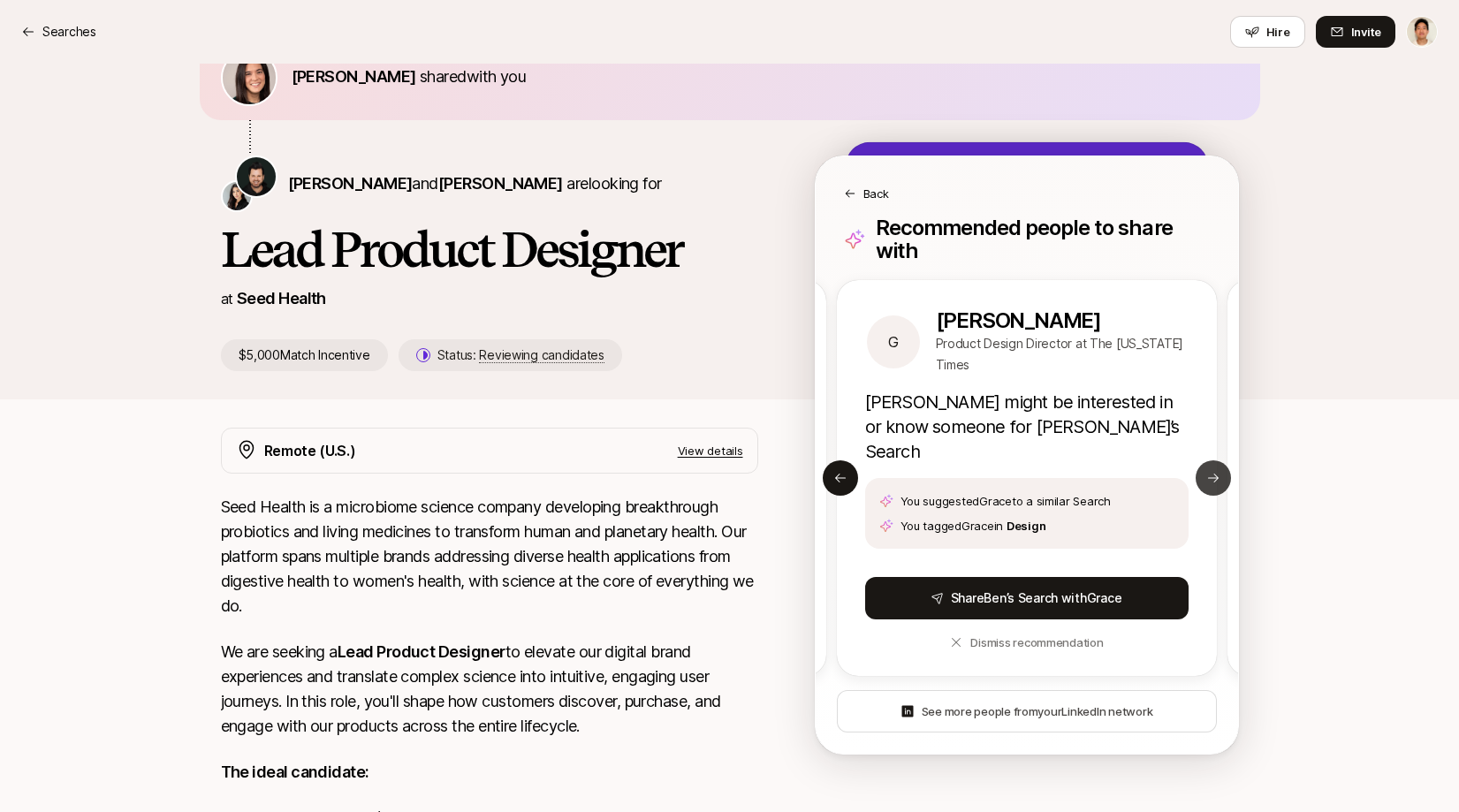
click at [1213, 474] on icon at bounding box center [1213, 477] width 11 height 9
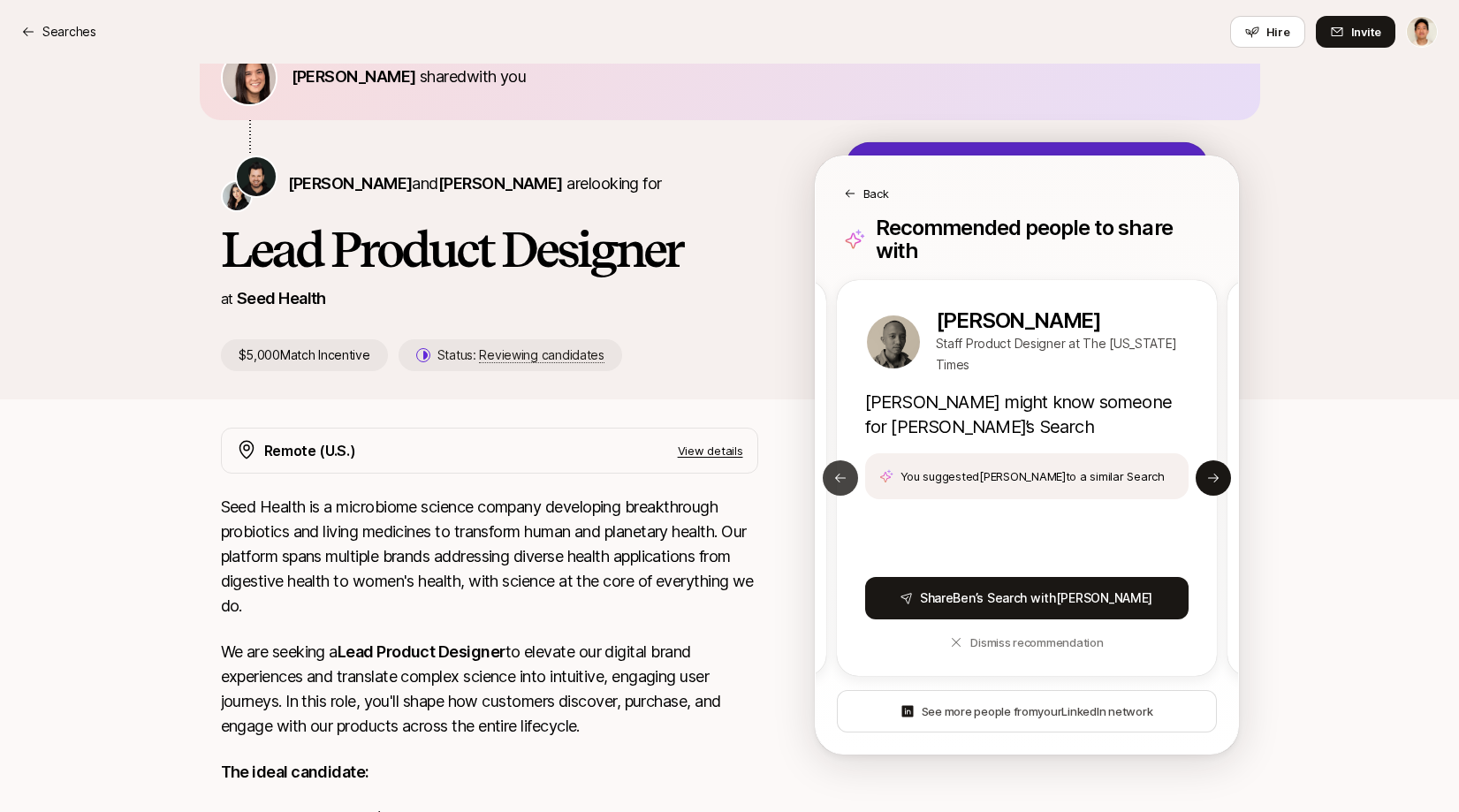
click at [842, 471] on icon at bounding box center [839, 477] width 15 height 15
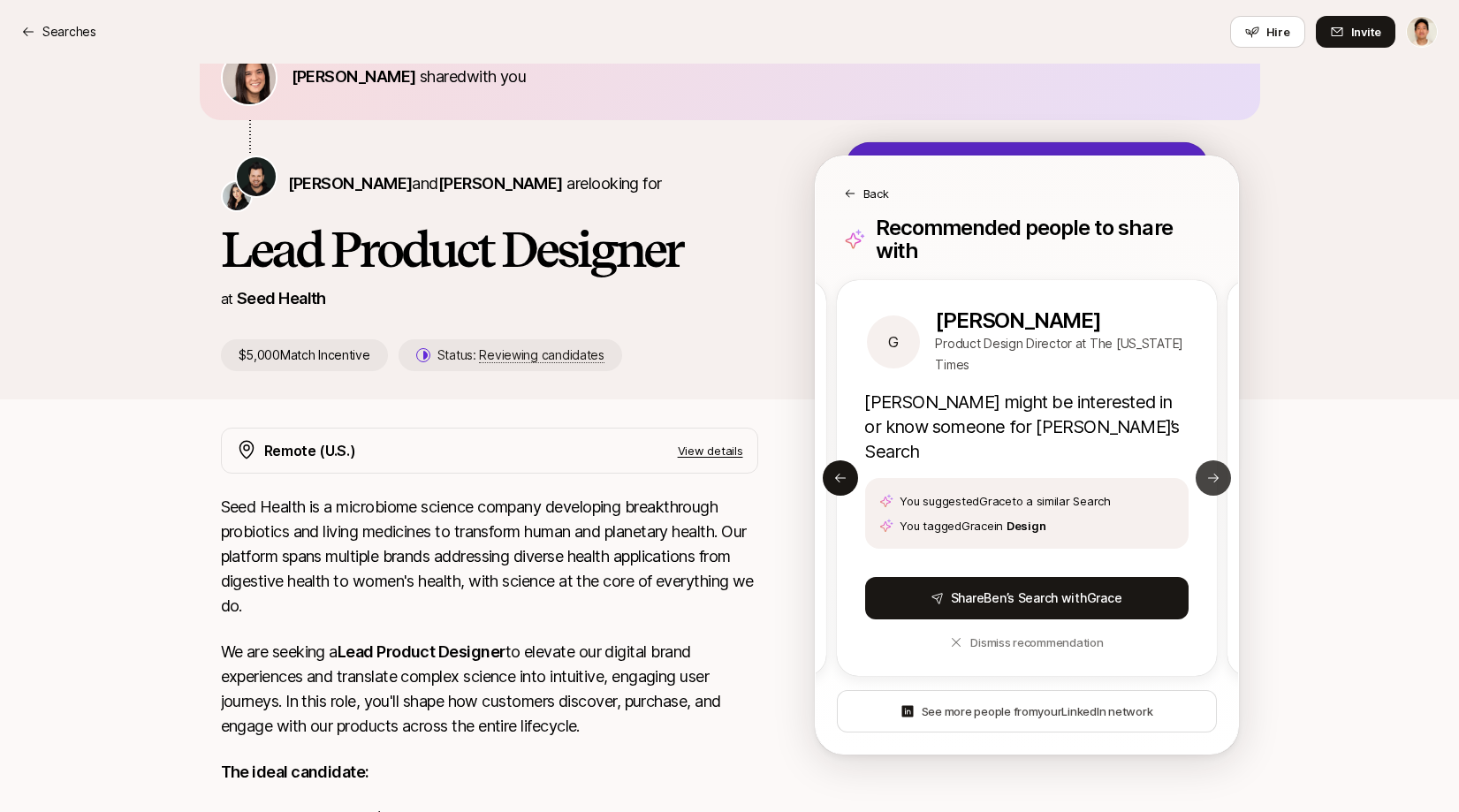
click at [1202, 465] on button "Next slide" at bounding box center [1213, 477] width 35 height 35
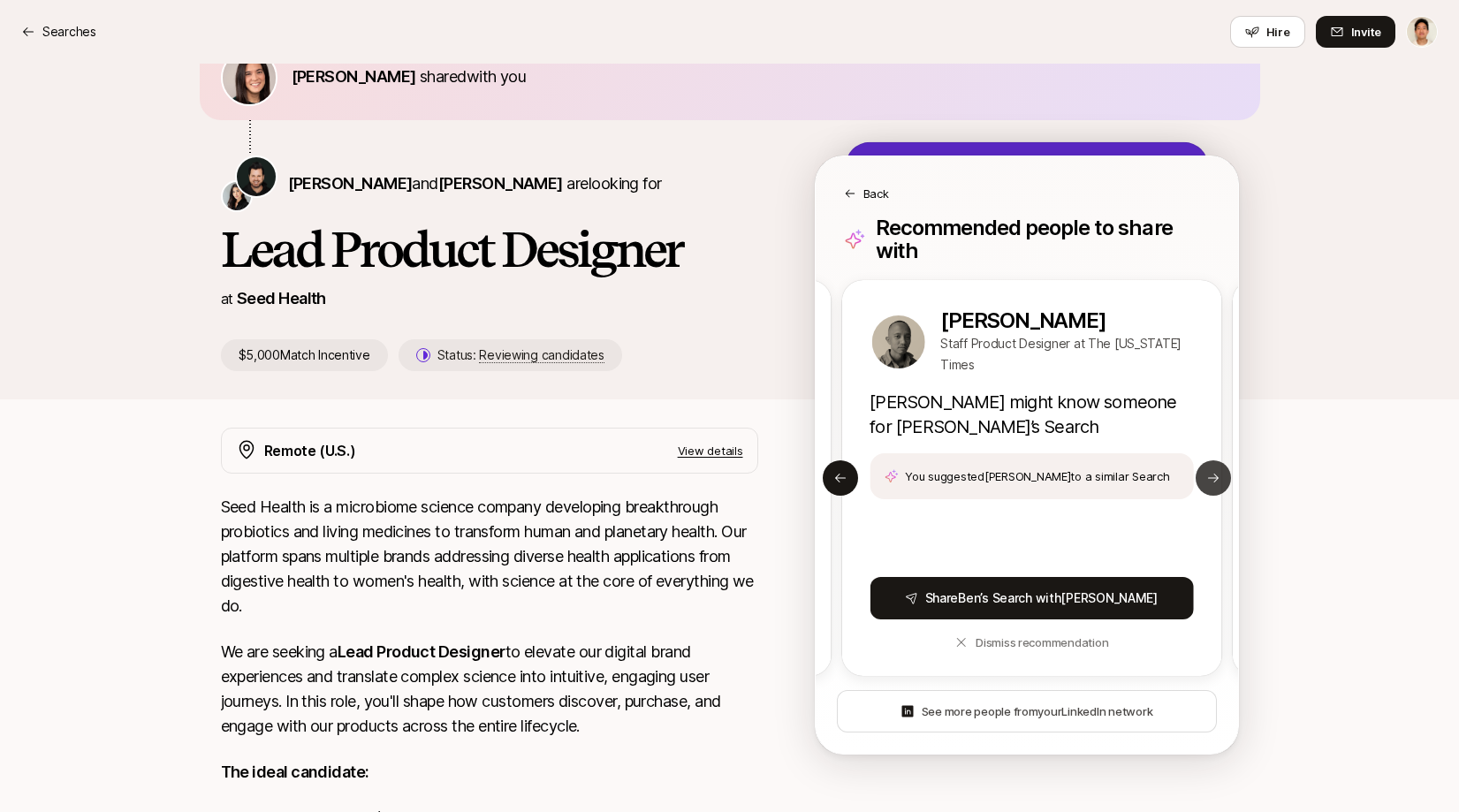
click at [1202, 465] on button "Next slide" at bounding box center [1213, 477] width 35 height 35
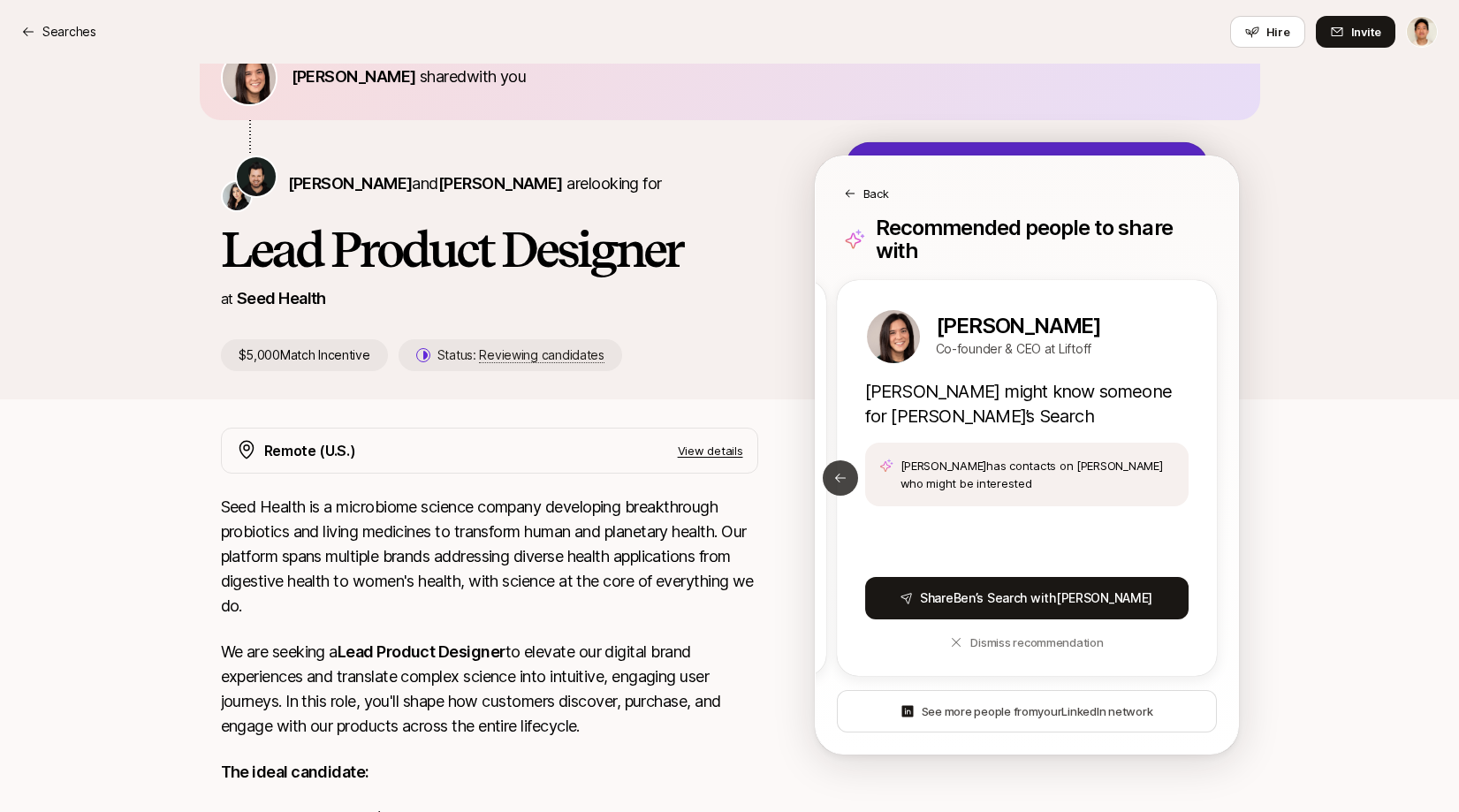
click at [836, 471] on icon at bounding box center [839, 477] width 15 height 15
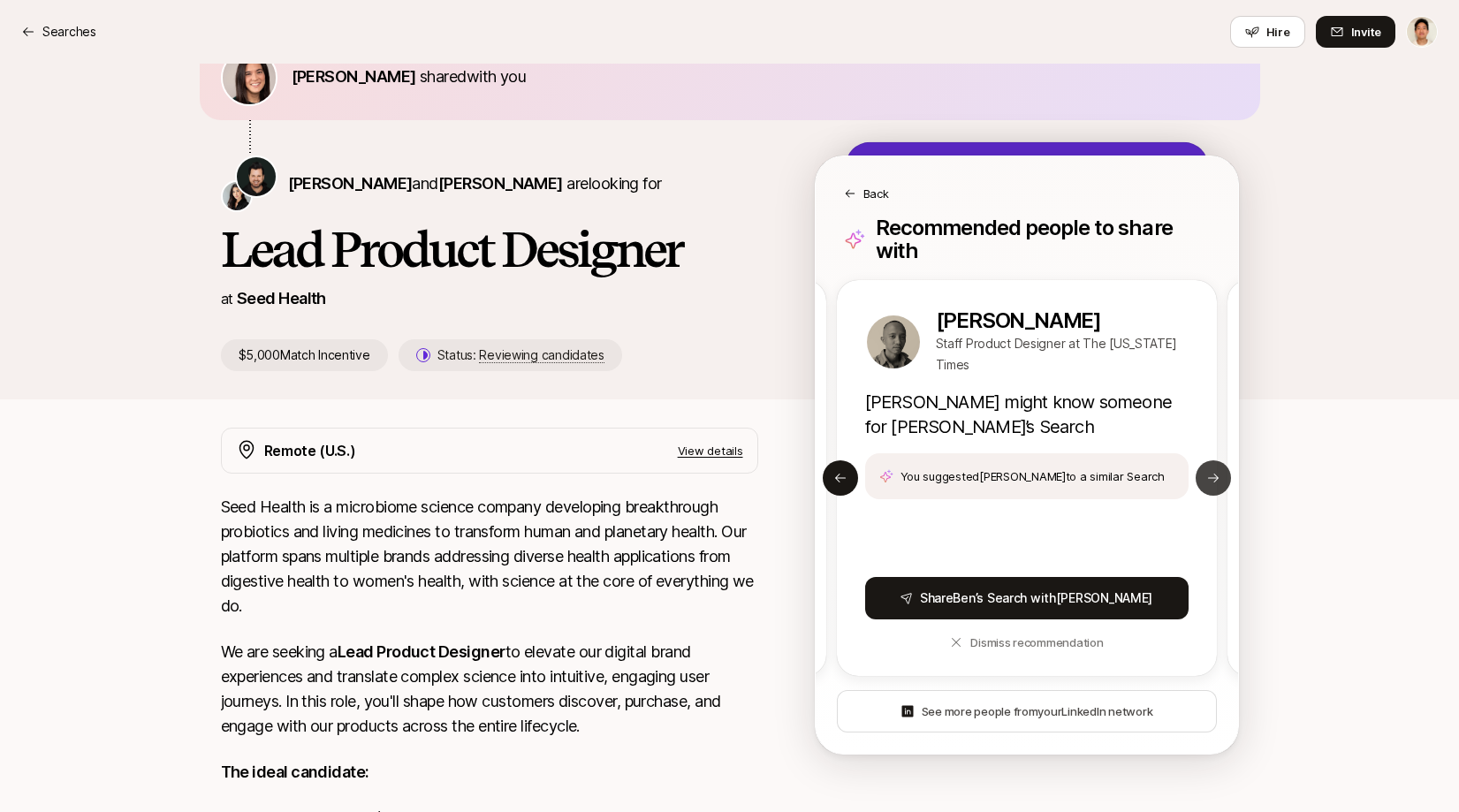
click at [1216, 460] on button "Next slide" at bounding box center [1213, 477] width 35 height 35
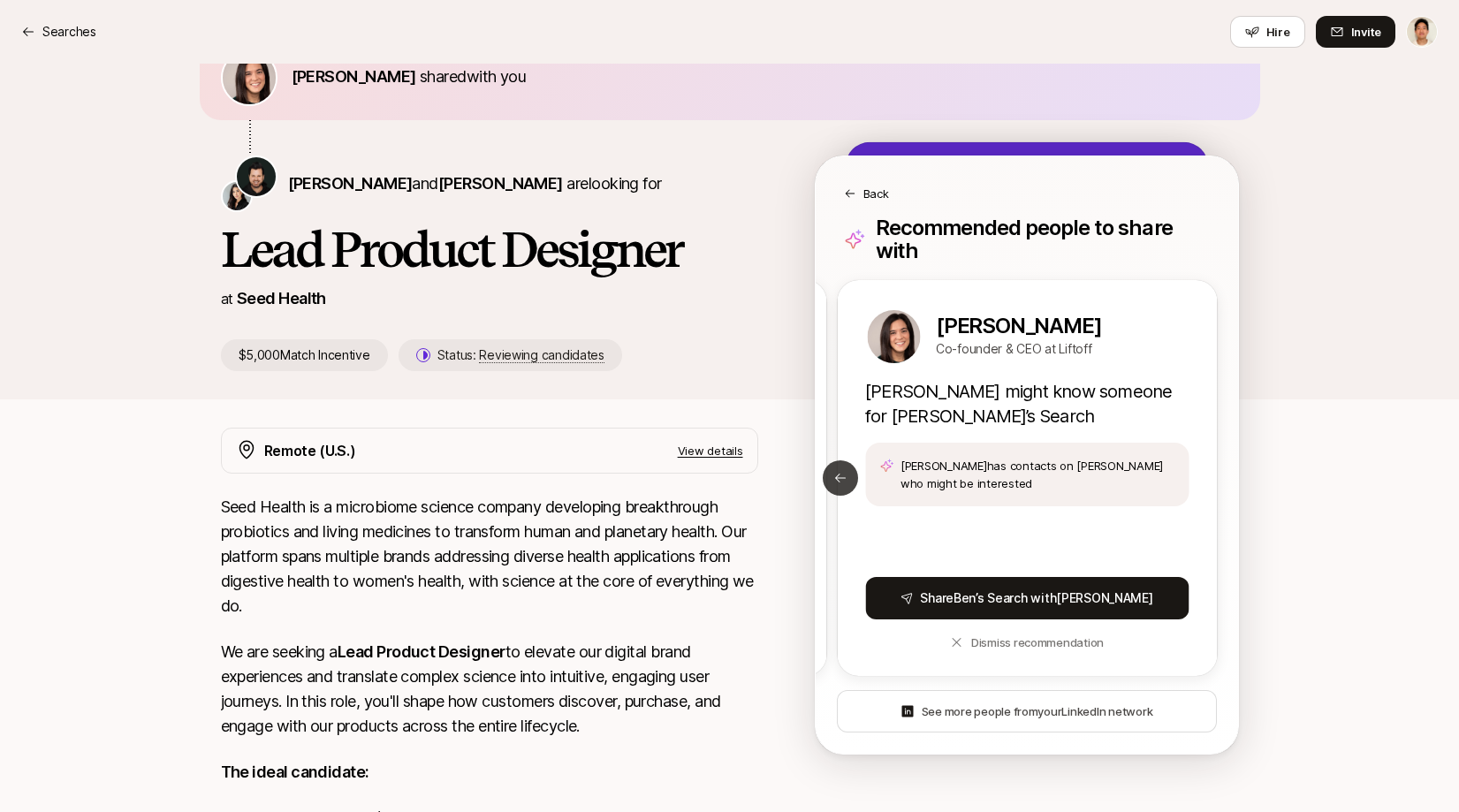
click at [836, 473] on button "Previous slide" at bounding box center [840, 477] width 35 height 35
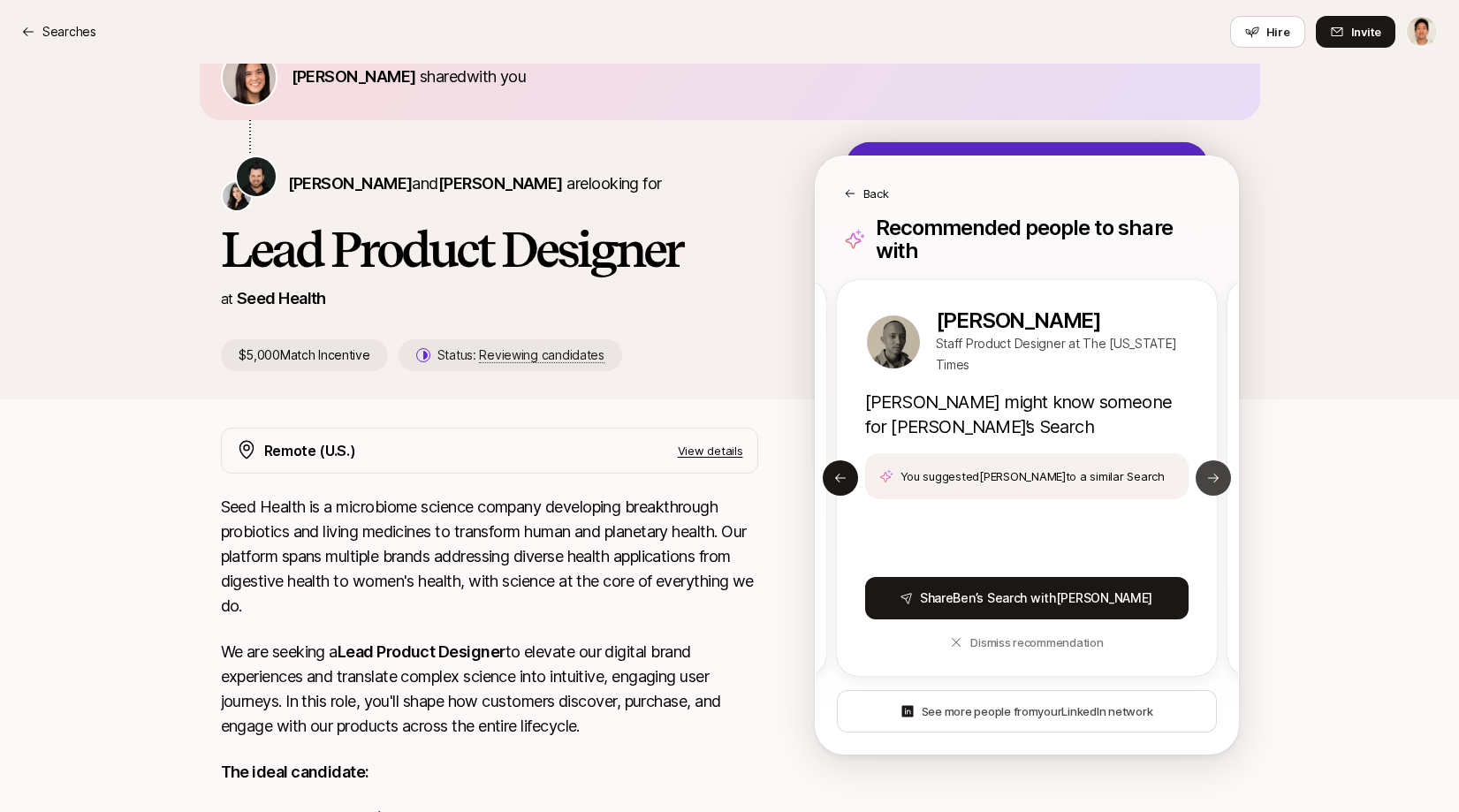
click at [1211, 471] on icon at bounding box center [1213, 477] width 15 height 15
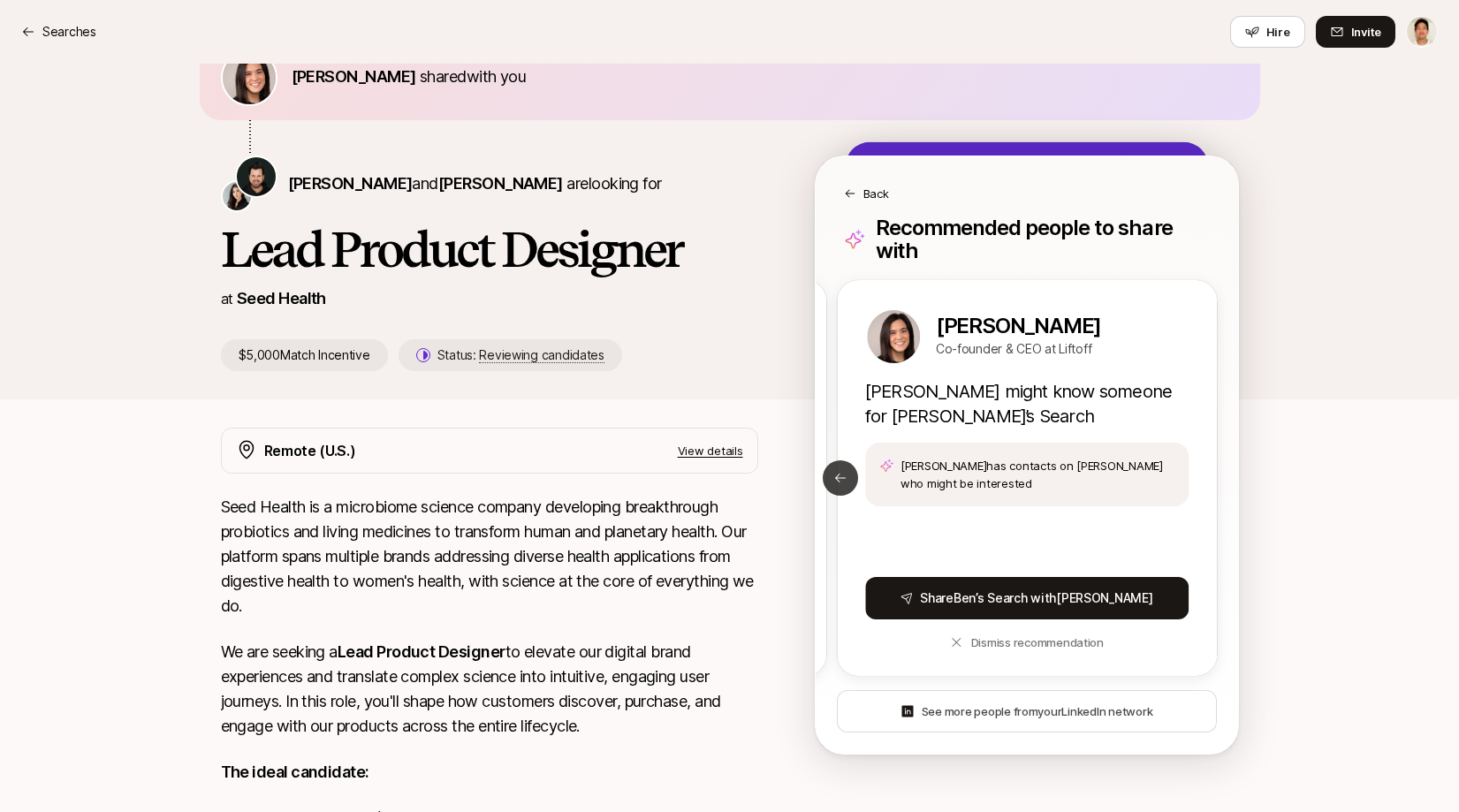
click at [829, 469] on button "Previous slide" at bounding box center [840, 477] width 35 height 35
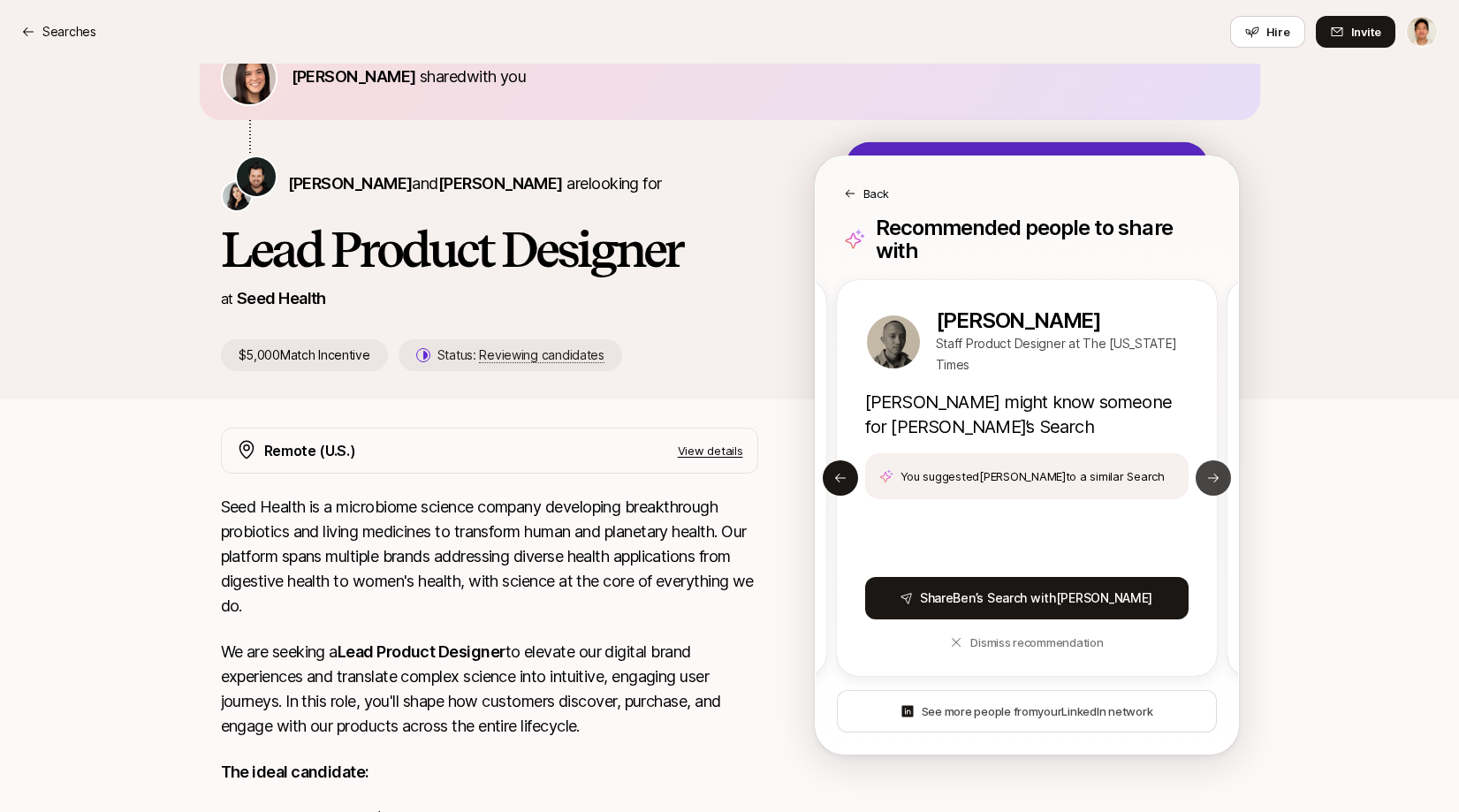
click at [1211, 460] on button "Next slide" at bounding box center [1213, 477] width 35 height 35
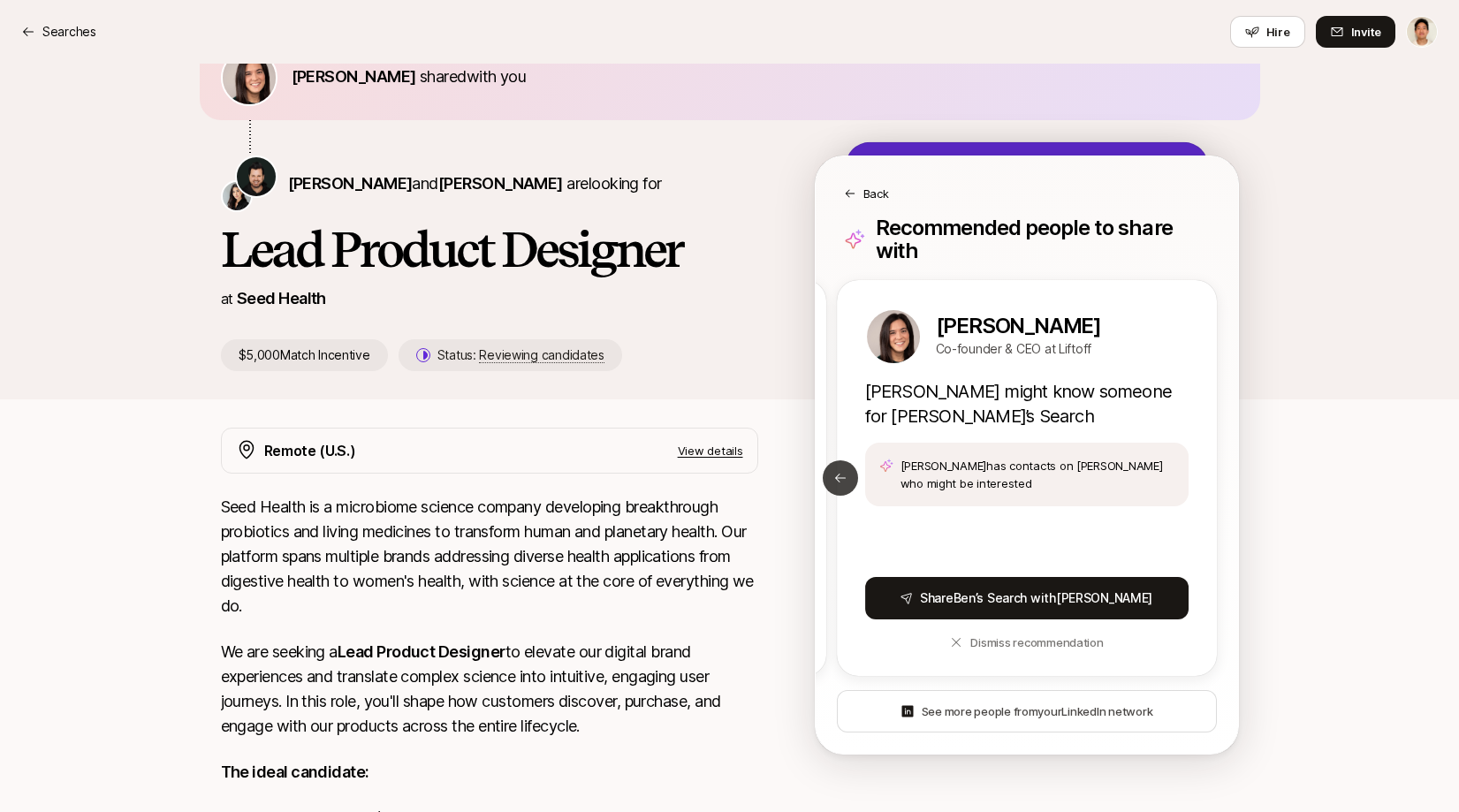
click at [838, 471] on icon at bounding box center [839, 477] width 15 height 15
